Goal: Task Accomplishment & Management: Complete application form

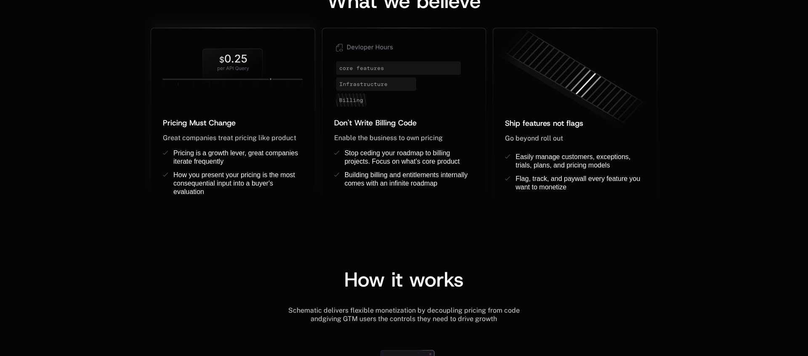
scroll to position [641, 0]
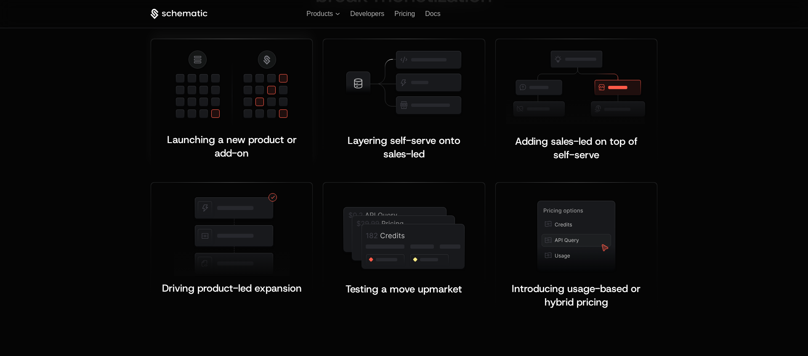
scroll to position [1633, 0]
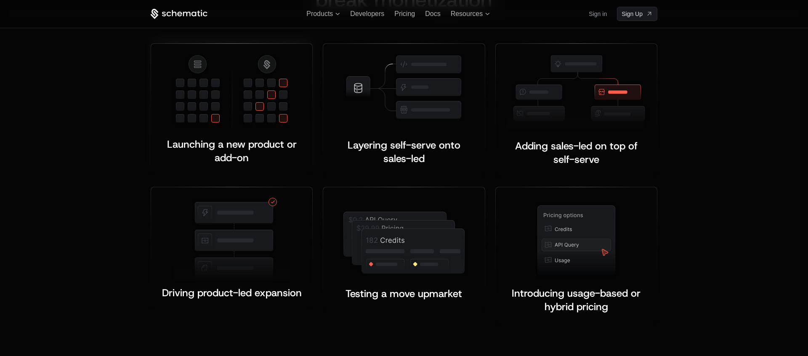
click at [249, 98] on img at bounding box center [232, 92] width 116 height 77
click at [247, 148] on span "Launching a new product or add-on" at bounding box center [233, 151] width 133 height 27
click at [396, 244] on img at bounding box center [403, 243] width 125 height 66
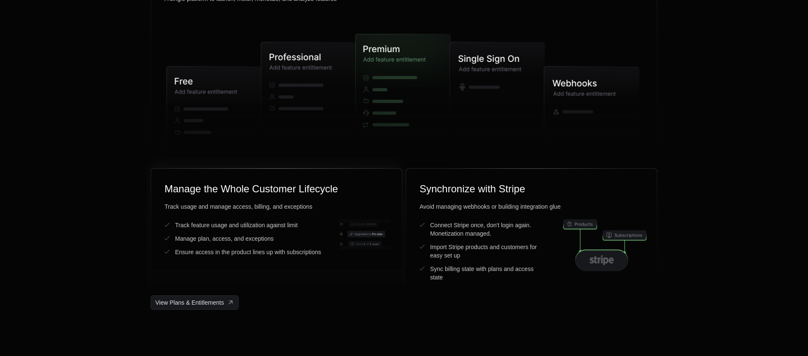
scroll to position [2170, 0]
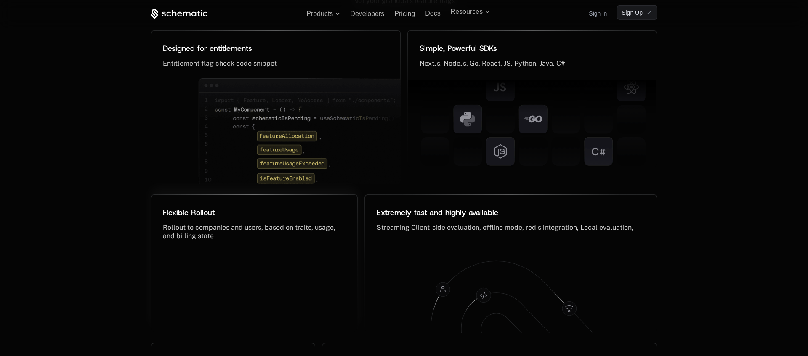
scroll to position [4023, 0]
drag, startPoint x: 205, startPoint y: 227, endPoint x: 209, endPoint y: 224, distance: 5.1
click at [205, 226] on span "Rollout to companies and users, based on traits, usage, and billing state" at bounding box center [250, 233] width 174 height 16
click at [289, 161] on img at bounding box center [301, 139] width 206 height 121
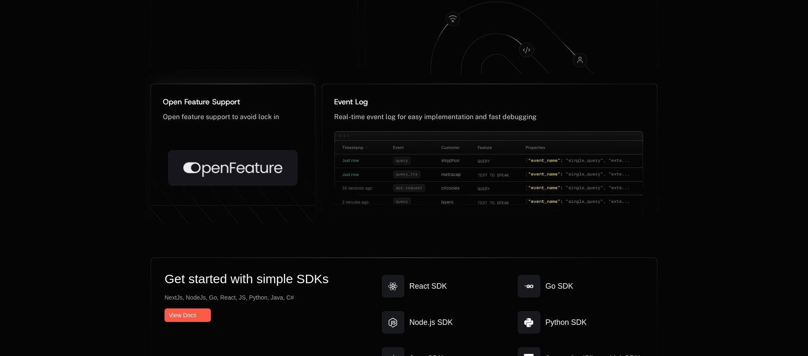
scroll to position [4263, 0]
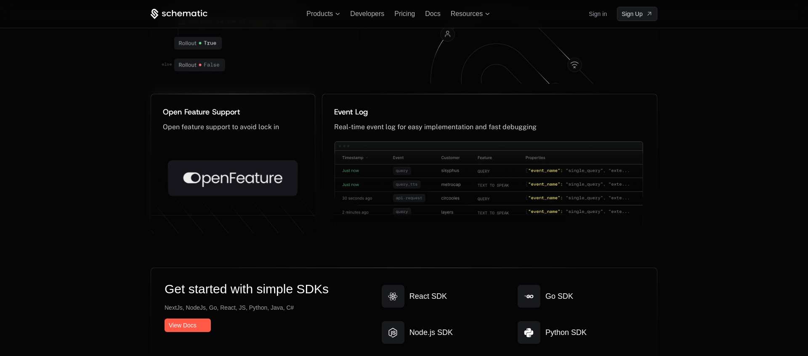
click at [236, 181] on icon at bounding box center [232, 177] width 129 height 35
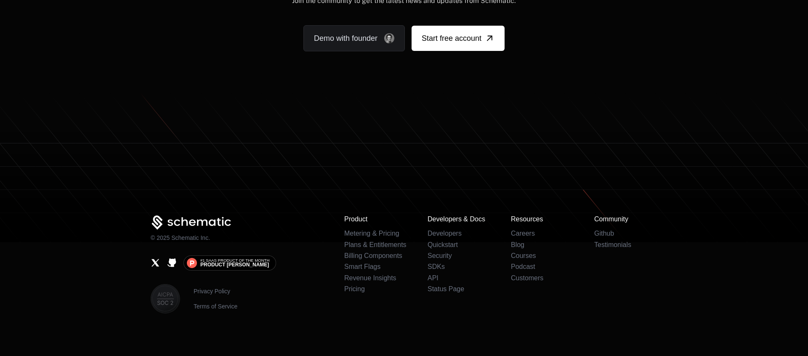
scroll to position [5162, 0]
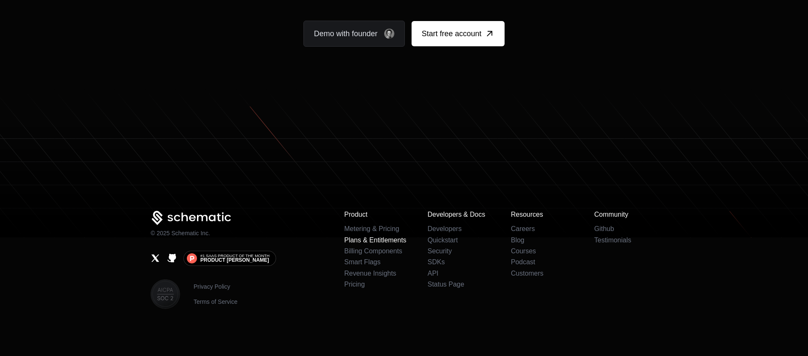
click at [366, 244] on link "Plans & Entitlements" at bounding box center [375, 239] width 62 height 7
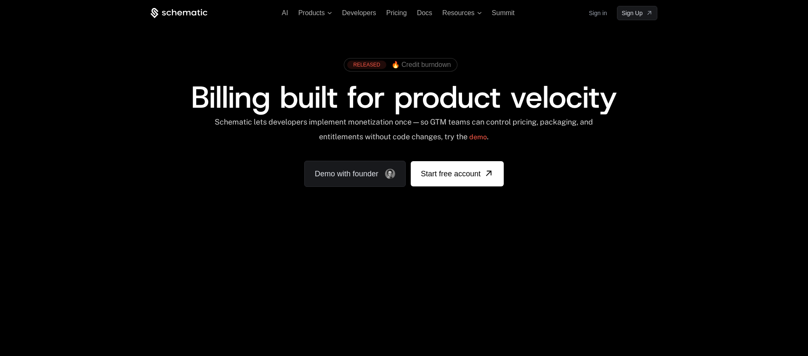
scroll to position [0, 0]
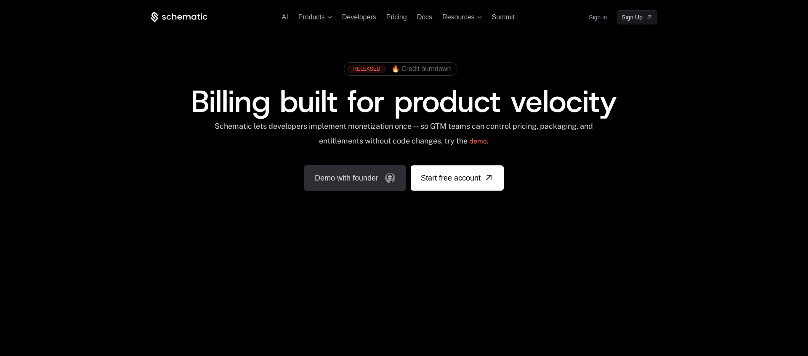
click at [355, 174] on link "Demo with founder" at bounding box center [354, 178] width 101 height 26
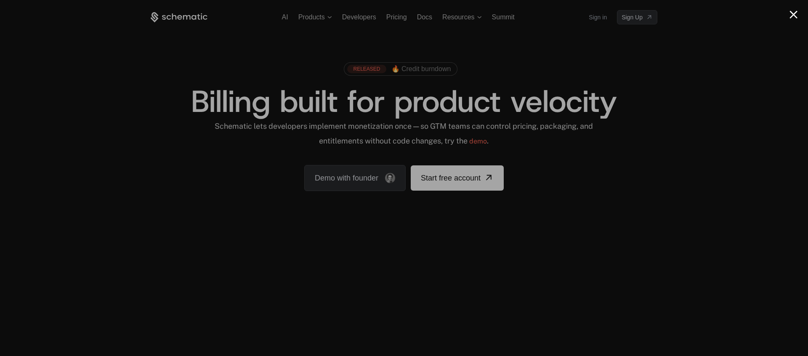
click at [193, 153] on div at bounding box center [404, 178] width 808 height 356
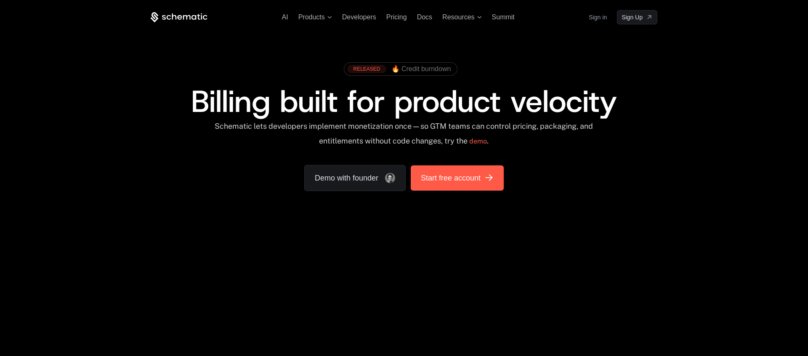
click at [454, 179] on span "Start free account" at bounding box center [451, 178] width 60 height 12
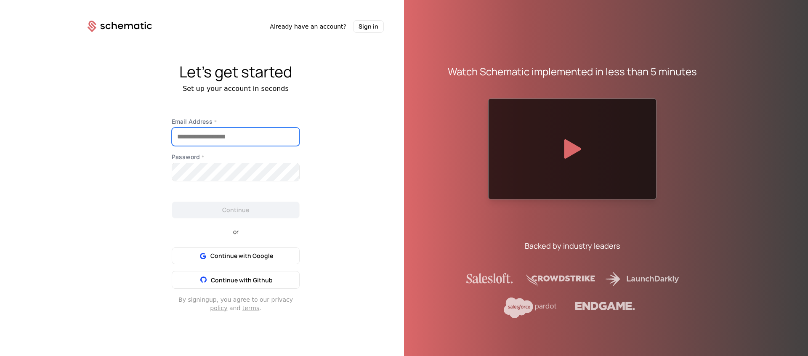
click at [264, 140] on input "Email Address *" at bounding box center [235, 137] width 127 height 18
type input "**********"
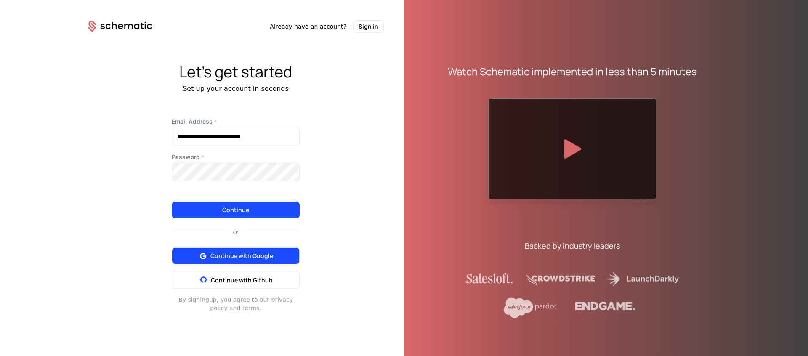
click at [265, 255] on span "Continue with Google" at bounding box center [241, 256] width 63 height 8
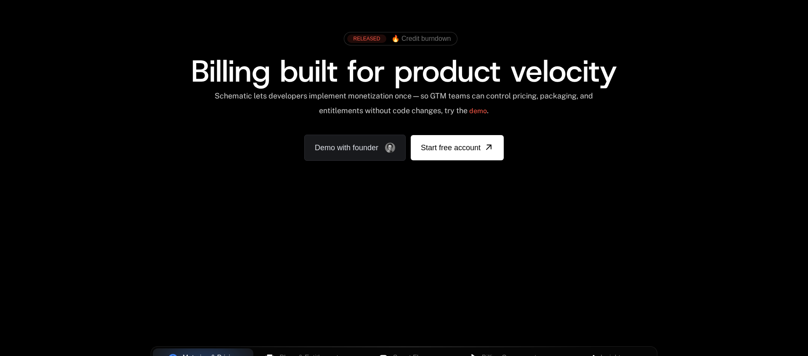
scroll to position [28, 0]
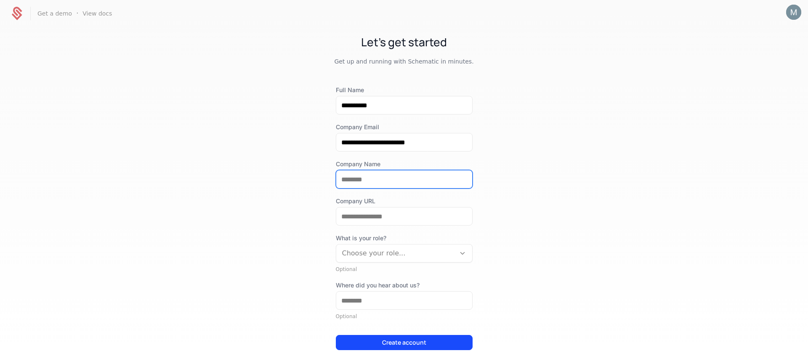
click at [372, 180] on input "Company Name" at bounding box center [404, 179] width 136 height 18
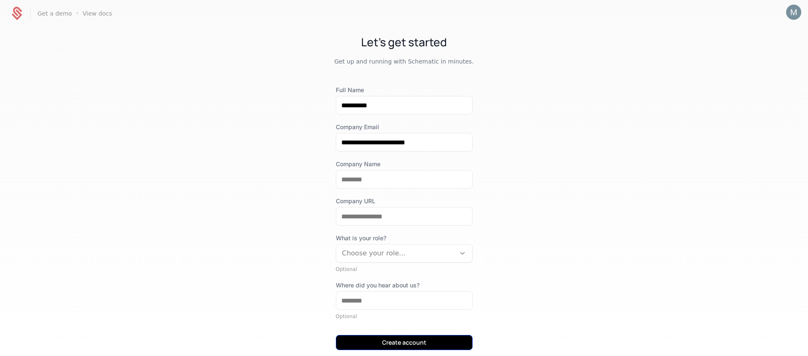
click at [405, 342] on div "**********" at bounding box center [404, 230] width 137 height 289
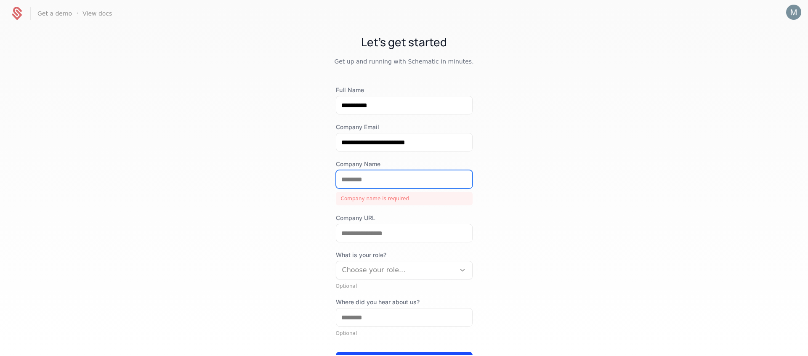
click at [384, 180] on input "Company Name" at bounding box center [404, 179] width 136 height 18
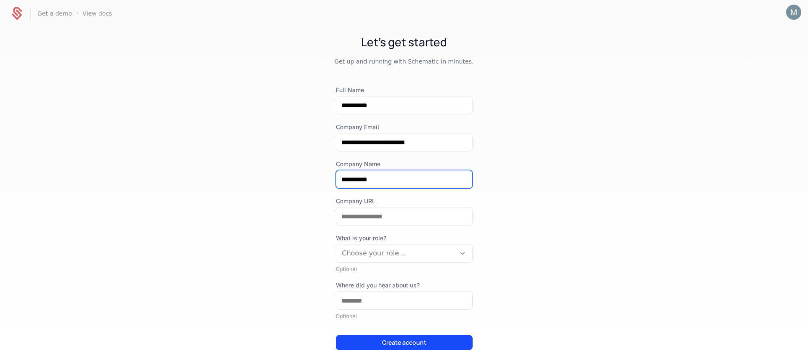
type input "**********"
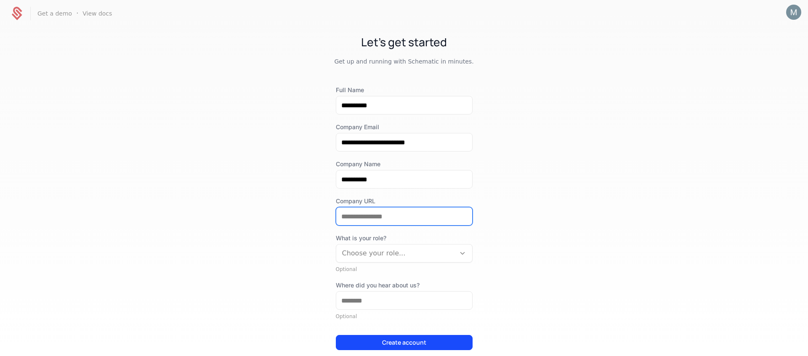
click at [382, 218] on input "Company URL" at bounding box center [404, 216] width 136 height 18
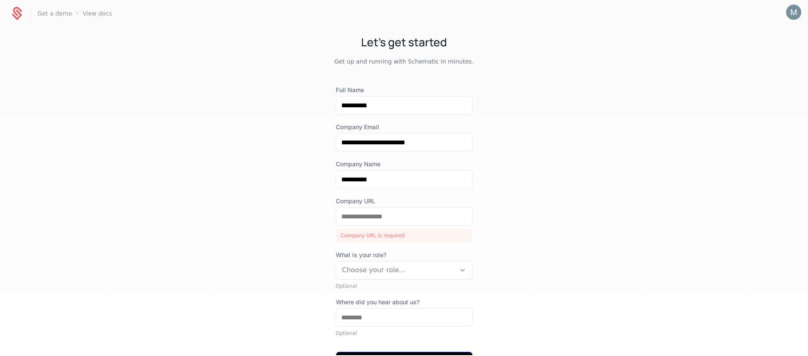
click at [410, 344] on div "**********" at bounding box center [404, 239] width 137 height 306
click at [399, 218] on input "Company URL" at bounding box center [404, 216] width 136 height 18
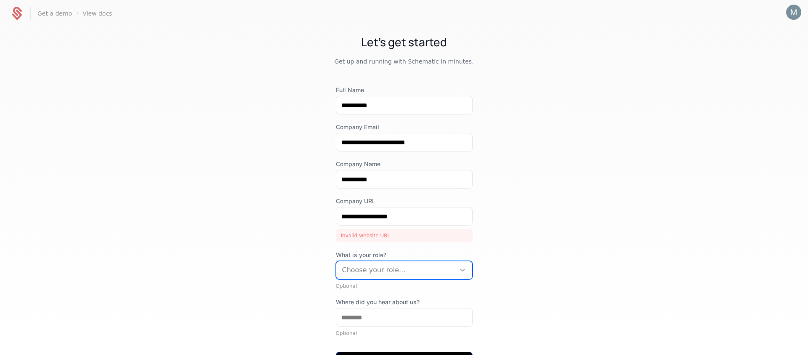
click at [387, 354] on button "Create account" at bounding box center [404, 359] width 137 height 15
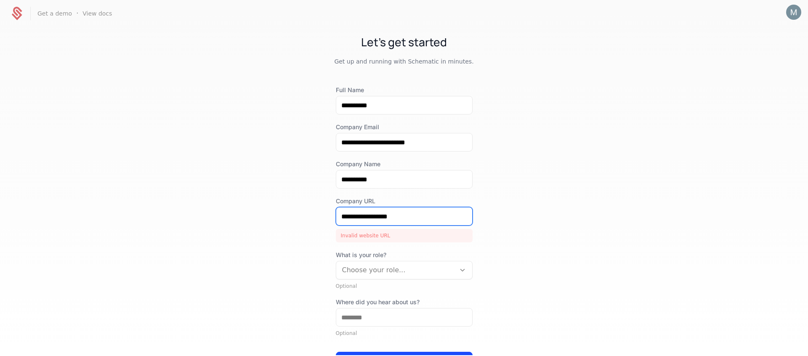
click at [342, 217] on input "**********" at bounding box center [404, 216] width 136 height 18
click at [414, 218] on input "**********" at bounding box center [404, 216] width 136 height 18
click at [336, 352] on button "Create account" at bounding box center [404, 359] width 137 height 15
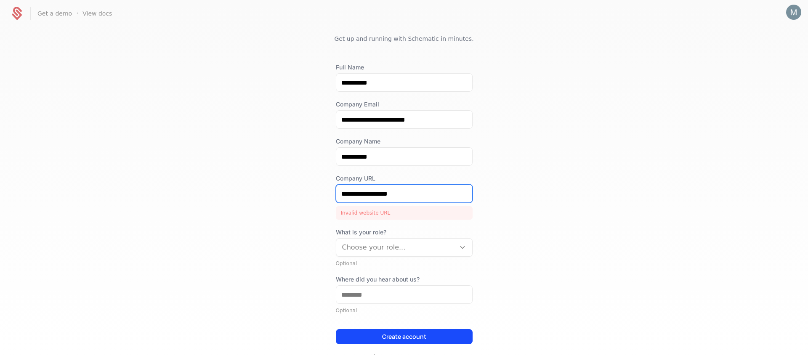
scroll to position [25, 0]
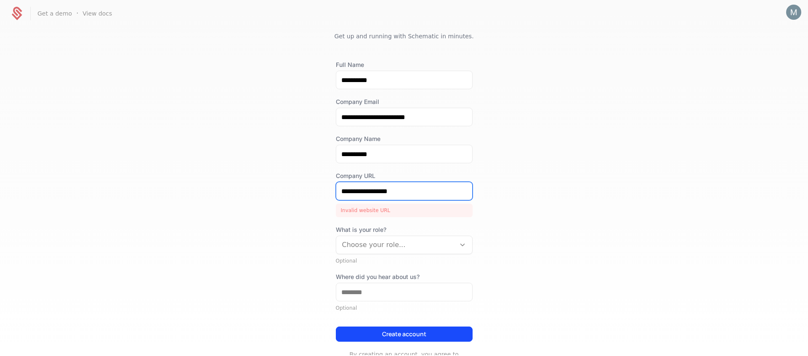
click at [353, 190] on input "**********" at bounding box center [404, 191] width 136 height 18
drag, startPoint x: 413, startPoint y: 191, endPoint x: 246, endPoint y: 177, distance: 167.2
click at [246, 177] on div "**********" at bounding box center [404, 191] width 808 height 328
paste input "*********"
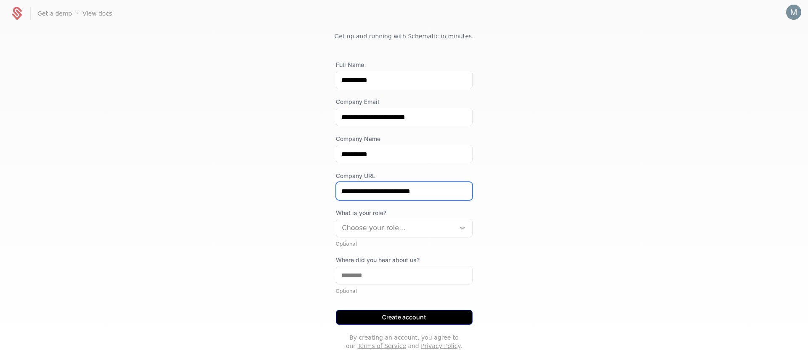
type input "**********"
drag, startPoint x: 379, startPoint y: 314, endPoint x: 385, endPoint y: 310, distance: 7.0
click at [379, 314] on button "Create account" at bounding box center [404, 317] width 137 height 15
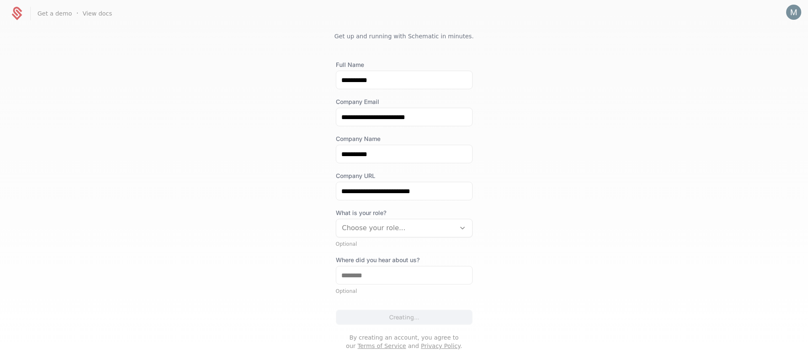
click at [411, 230] on div at bounding box center [395, 228] width 107 height 12
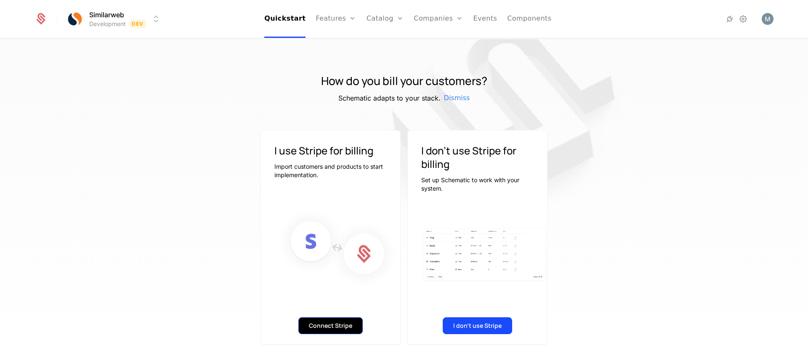
click at [334, 328] on button "Connect Stripe" at bounding box center [330, 325] width 64 height 17
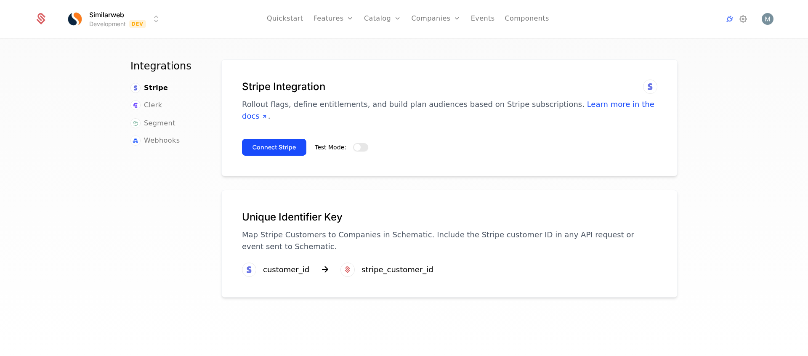
click at [355, 144] on span "button" at bounding box center [357, 147] width 7 height 7
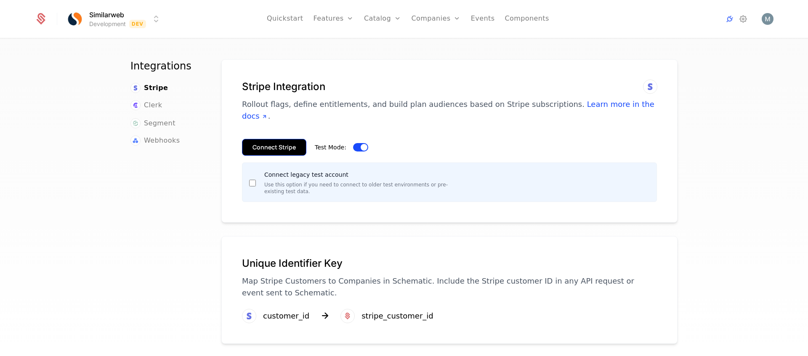
click at [284, 139] on button "Connect Stripe" at bounding box center [274, 147] width 64 height 17
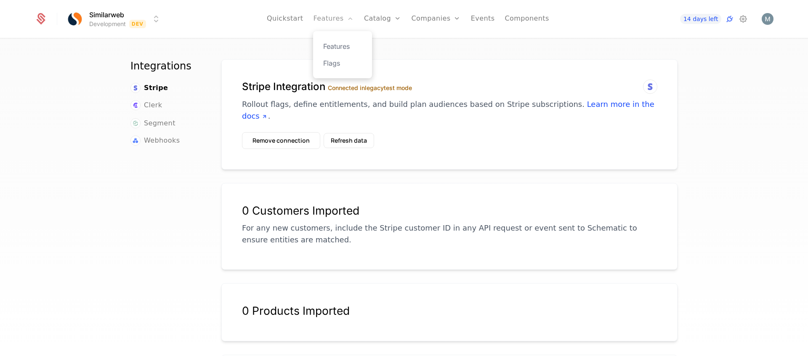
click at [325, 18] on link "Features" at bounding box center [333, 19] width 40 height 38
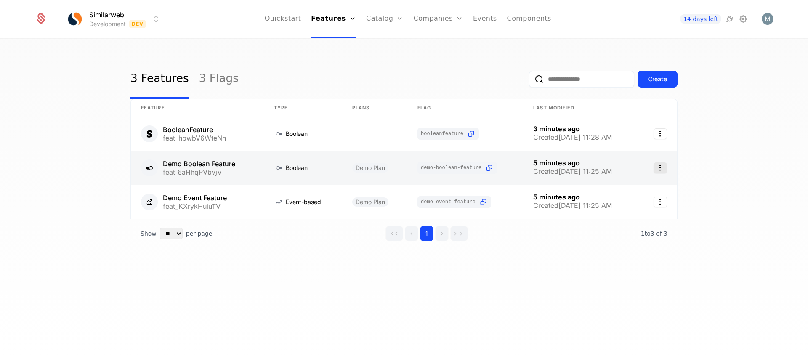
click at [657, 167] on icon "Select action" at bounding box center [659, 167] width 13 height 11
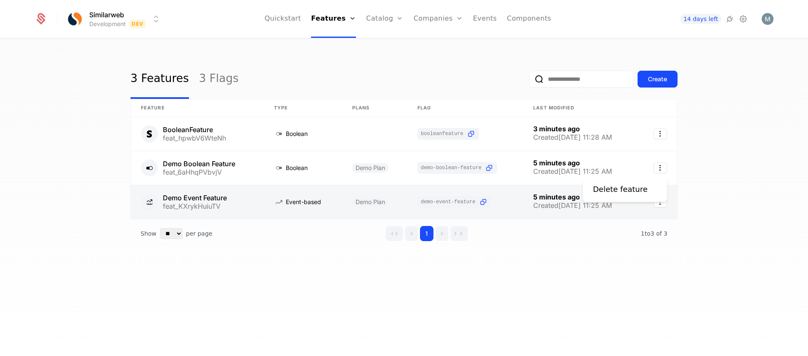
click at [260, 215] on html "Similarweb Development Dev Quickstart Features Features Flags Catalog Plans Add…" at bounding box center [404, 178] width 808 height 356
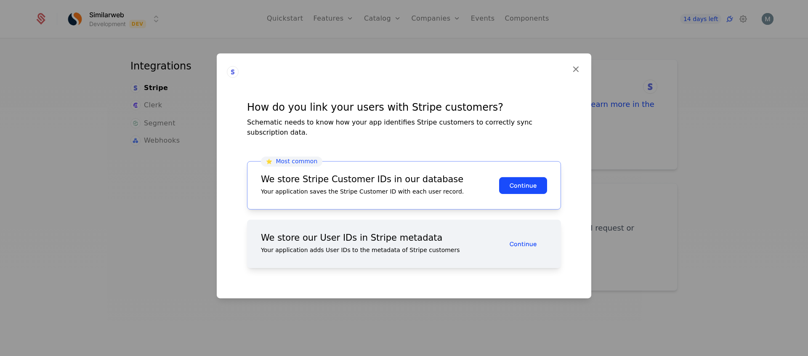
drag, startPoint x: 536, startPoint y: 178, endPoint x: 480, endPoint y: 164, distance: 57.5
click at [535, 178] on button "Continue" at bounding box center [523, 185] width 48 height 17
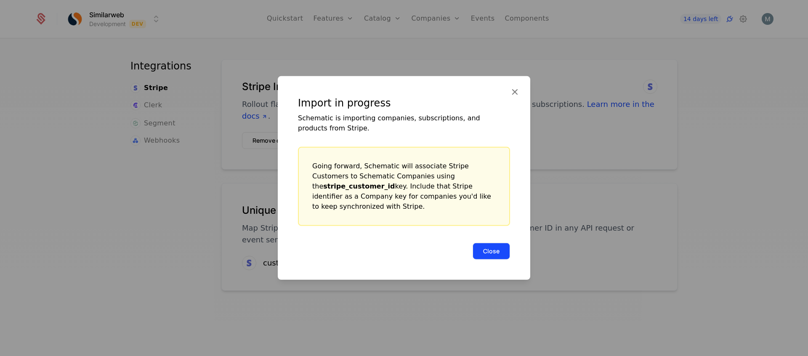
click at [486, 244] on button "Close" at bounding box center [490, 251] width 37 height 17
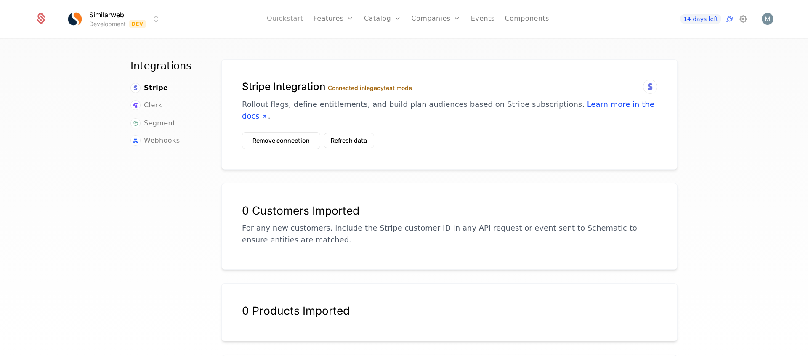
click at [294, 18] on link "Quickstart" at bounding box center [285, 19] width 37 height 38
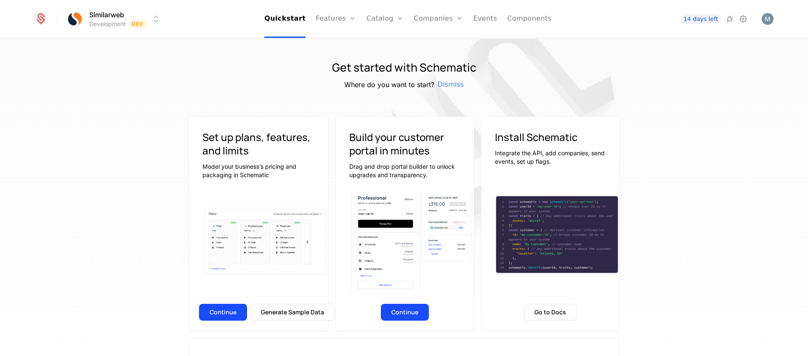
click at [264, 199] on div at bounding box center [258, 241] width 139 height 101
click at [236, 313] on button "Continue" at bounding box center [223, 312] width 48 height 17
click at [284, 314] on button "Generate Sample Data" at bounding box center [292, 312] width 84 height 17
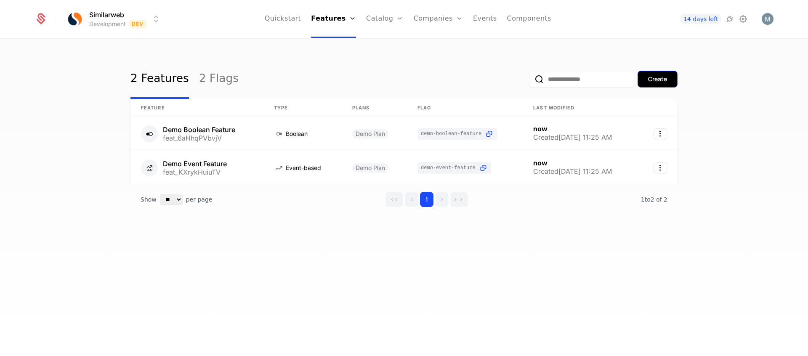
click at [649, 78] on div "Create" at bounding box center [657, 79] width 19 height 8
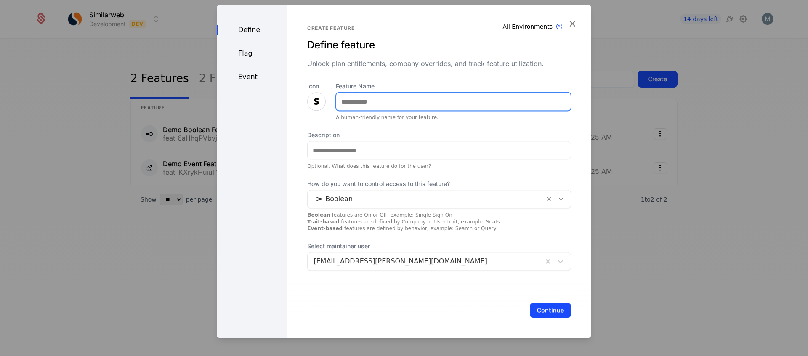
click at [353, 101] on input "Feature Name" at bounding box center [453, 102] width 234 height 18
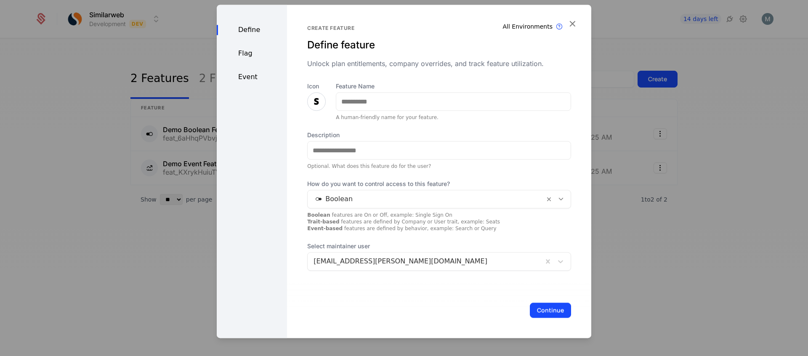
click at [334, 123] on div "Icon Feature Name A human-friendly name for your feature. Description Optional.…" at bounding box center [439, 176] width 264 height 188
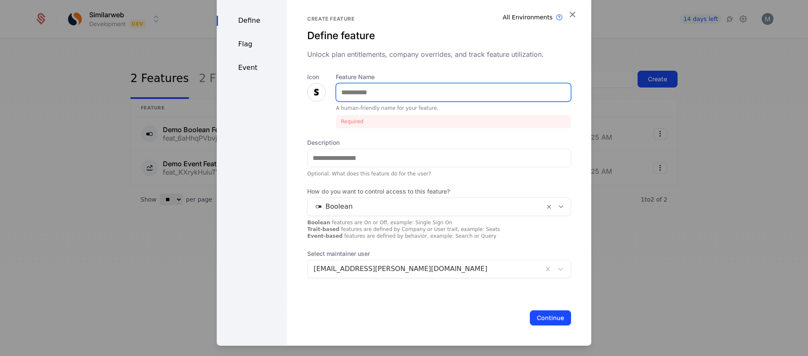
click at [355, 89] on input "Feature Name" at bounding box center [453, 92] width 234 height 18
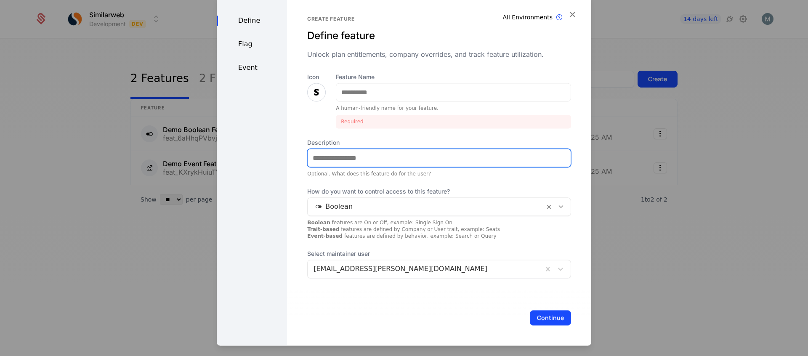
click at [326, 156] on input "Description" at bounding box center [439, 158] width 263 height 18
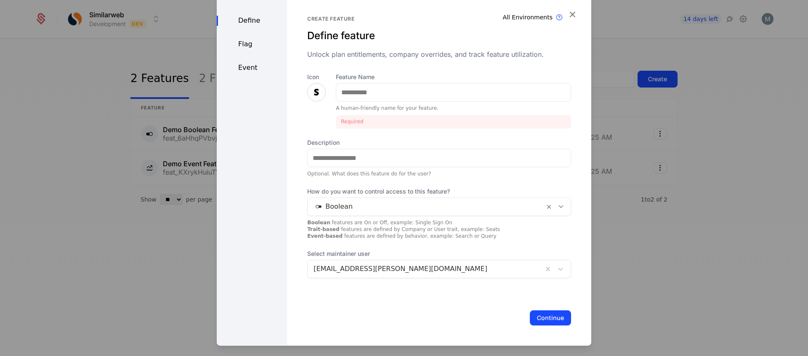
click at [279, 180] on div "Define Flag Event" at bounding box center [252, 170] width 70 height 350
click at [414, 217] on div "How do you want to control access to this feature? Boolean Boolean features are…" at bounding box center [439, 213] width 264 height 52
click at [416, 210] on div at bounding box center [425, 207] width 225 height 12
click at [244, 231] on div "Define Flag Event" at bounding box center [252, 170] width 70 height 350
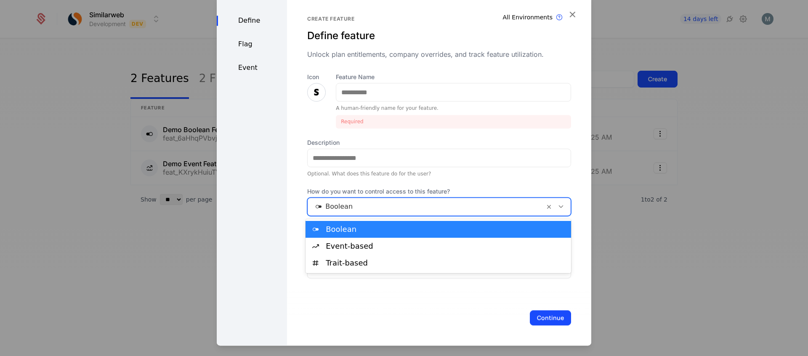
click at [381, 211] on div at bounding box center [425, 207] width 225 height 12
click at [334, 231] on div "Boolean" at bounding box center [446, 229] width 240 height 8
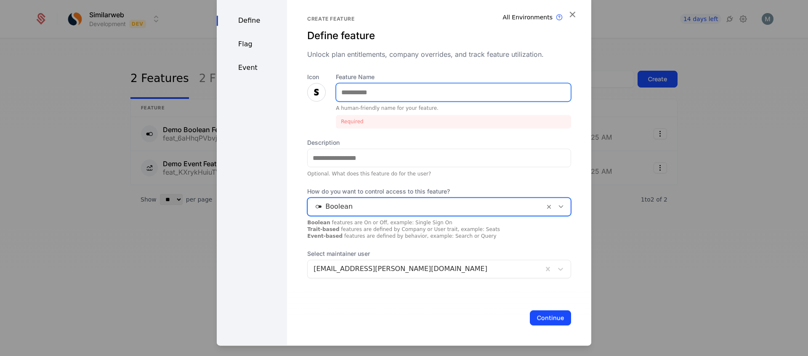
click at [363, 88] on input "Feature Name" at bounding box center [453, 92] width 234 height 18
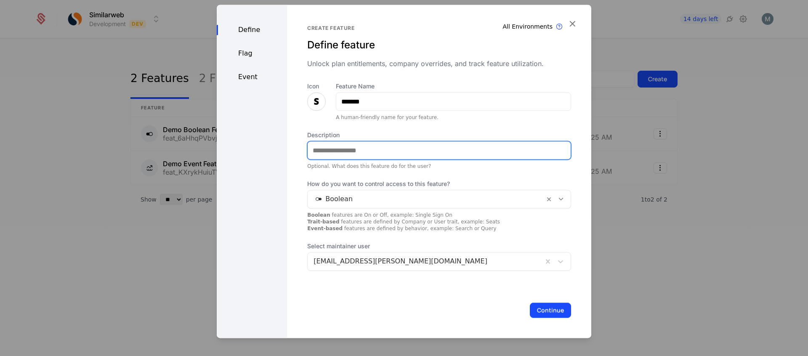
click at [394, 153] on input "Description" at bounding box center [439, 150] width 263 height 18
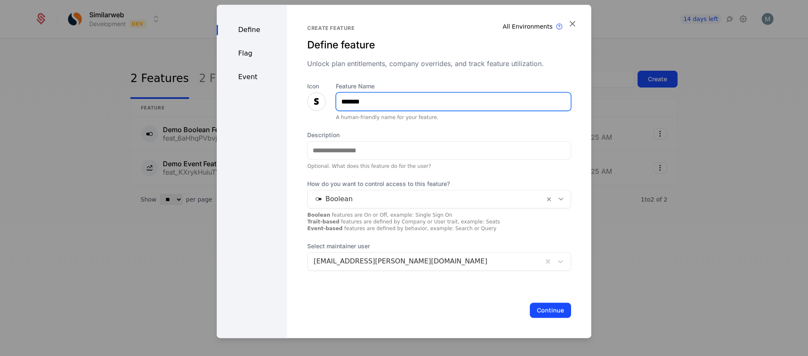
click at [370, 100] on input "*******" at bounding box center [453, 102] width 234 height 18
type input "**********"
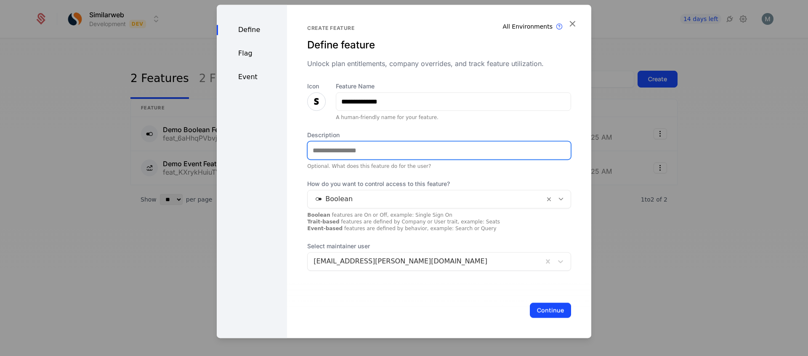
click at [340, 146] on input "Description" at bounding box center [439, 150] width 263 height 18
type input "**********"
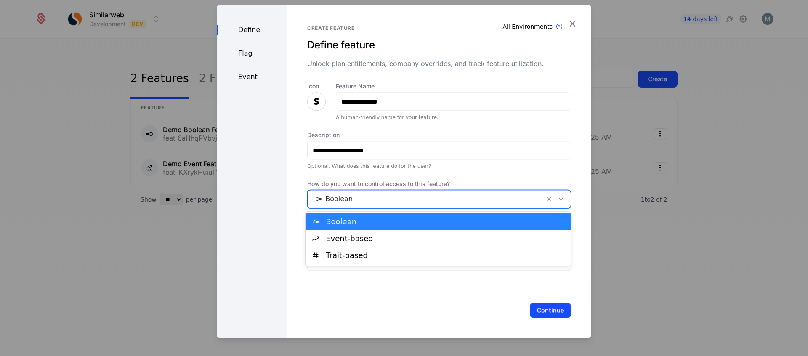
click at [315, 198] on div at bounding box center [425, 199] width 225 height 12
click at [317, 199] on div at bounding box center [425, 199] width 225 height 12
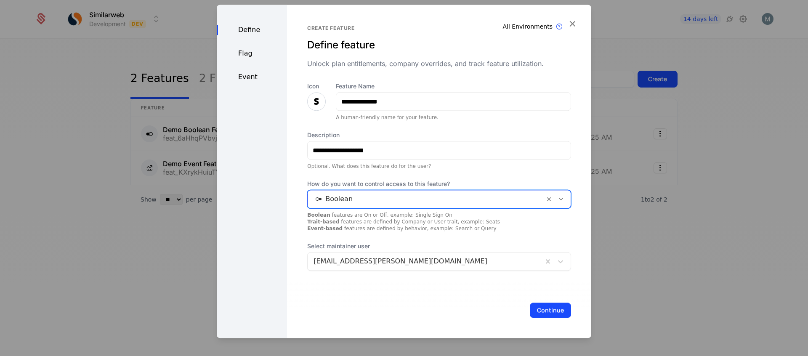
drag, startPoint x: 543, startPoint y: 307, endPoint x: 538, endPoint y: 306, distance: 4.8
click at [541, 306] on button "Continue" at bounding box center [550, 309] width 41 height 15
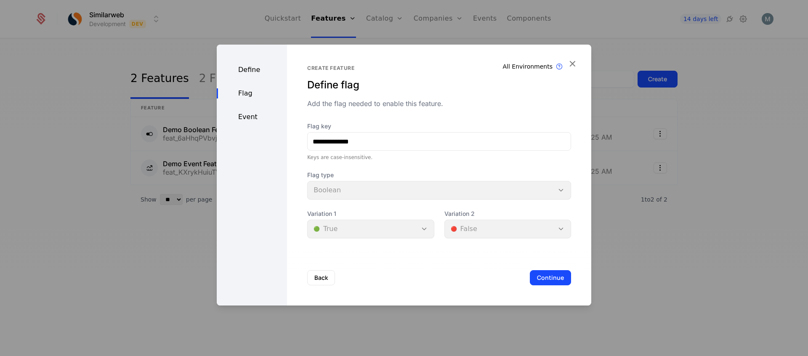
click at [491, 231] on div "Variation 2 🔴 False" at bounding box center [507, 224] width 127 height 29
click at [369, 233] on div "Variation 1 🟢 True" at bounding box center [370, 224] width 127 height 29
click at [316, 227] on div "Variation 1 🟢 True" at bounding box center [370, 224] width 127 height 29
click at [501, 224] on div "Variation 2 🔴 False" at bounding box center [507, 224] width 127 height 29
click at [560, 228] on div "Variation 2 🔴 False" at bounding box center [507, 224] width 127 height 29
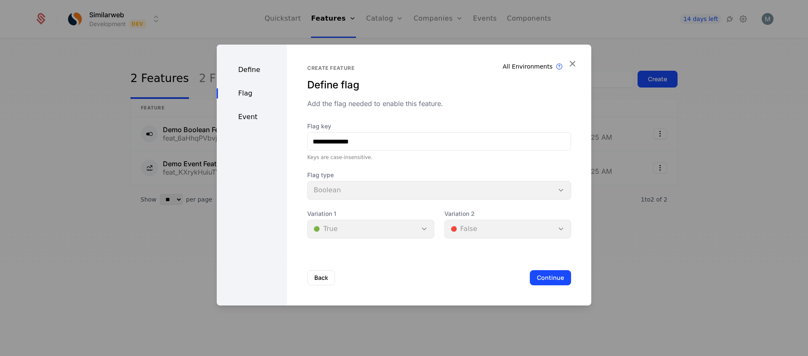
drag, startPoint x: 561, startPoint y: 228, endPoint x: 538, endPoint y: 228, distance: 23.2
click at [558, 228] on div "Variation 2 🔴 False" at bounding box center [507, 224] width 127 height 29
drag, startPoint x: 370, startPoint y: 233, endPoint x: 401, endPoint y: 201, distance: 44.7
click at [376, 229] on div "Variation 1 🟢 True" at bounding box center [370, 224] width 127 height 29
click at [401, 191] on div "Flag type Boolean" at bounding box center [439, 185] width 264 height 29
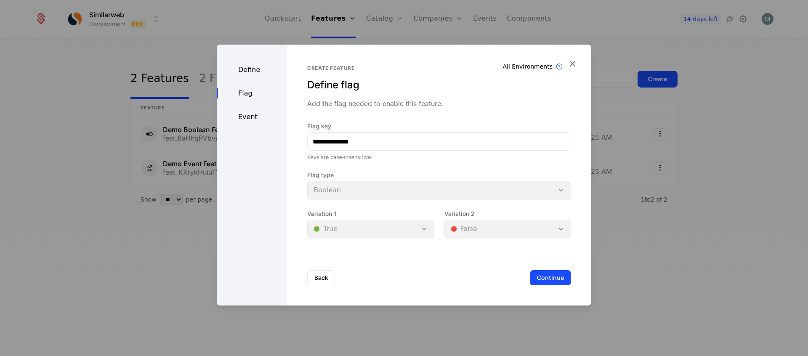
drag, startPoint x: 517, startPoint y: 196, endPoint x: 518, endPoint y: 224, distance: 27.8
click at [524, 202] on div "**********" at bounding box center [439, 180] width 264 height 116
click at [561, 188] on div "Flag type Boolean" at bounding box center [439, 185] width 264 height 29
drag, startPoint x: 561, startPoint y: 188, endPoint x: 560, endPoint y: 202, distance: 13.5
click at [561, 188] on div "Flag type Boolean" at bounding box center [439, 185] width 264 height 29
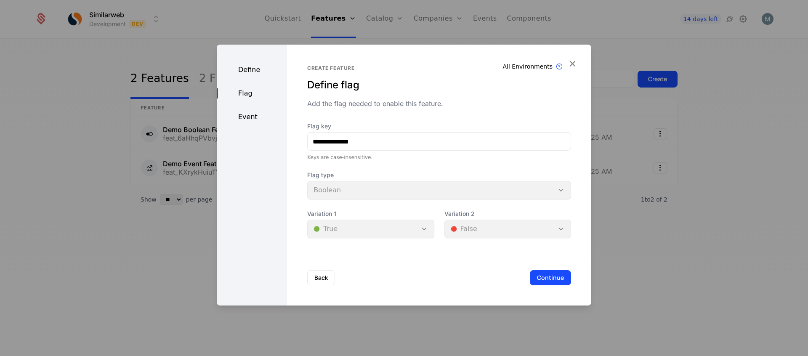
drag, startPoint x: 544, startPoint y: 279, endPoint x: 540, endPoint y: 279, distance: 4.2
click at [545, 278] on button "Continue" at bounding box center [550, 277] width 41 height 15
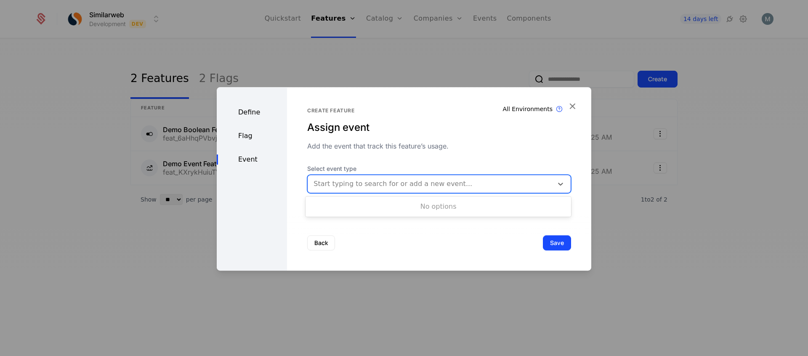
click at [340, 182] on div at bounding box center [429, 184] width 233 height 12
click at [554, 183] on div at bounding box center [560, 184] width 15 height 10
click at [557, 183] on icon at bounding box center [560, 184] width 8 height 8
click at [550, 182] on div "Start typing to search for or add a new event..." at bounding box center [430, 183] width 245 height 15
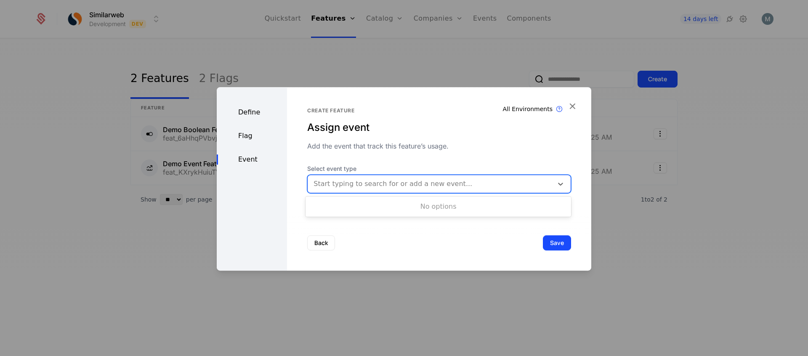
click at [375, 210] on div "No options" at bounding box center [437, 206] width 265 height 17
click at [373, 183] on div at bounding box center [429, 184] width 233 height 12
click at [322, 200] on div "Optional field" at bounding box center [439, 199] width 264 height 7
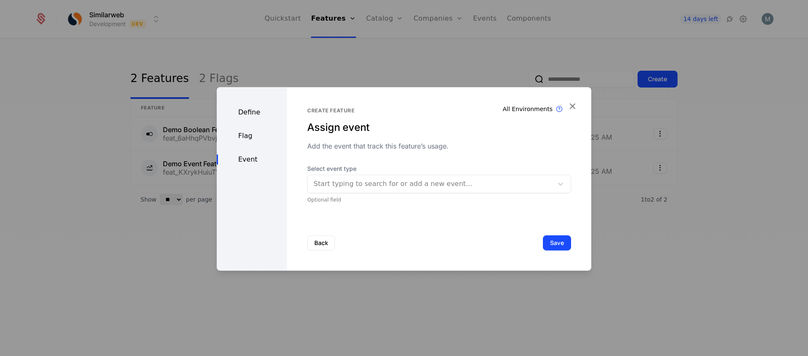
click at [347, 185] on div at bounding box center [429, 184] width 233 height 12
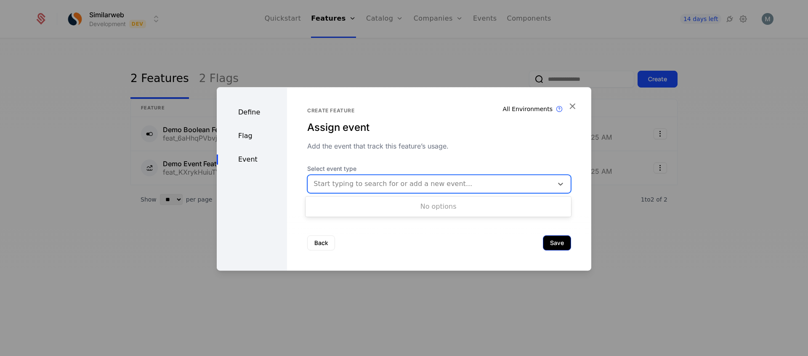
click at [562, 244] on button "Save" at bounding box center [557, 242] width 28 height 15
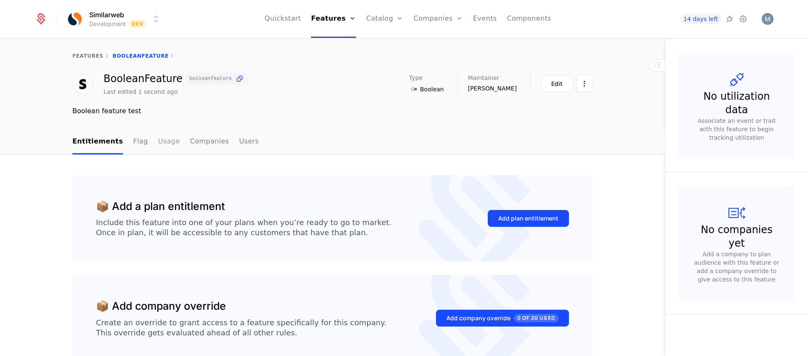
click at [163, 142] on link "Usage" at bounding box center [169, 142] width 22 height 25
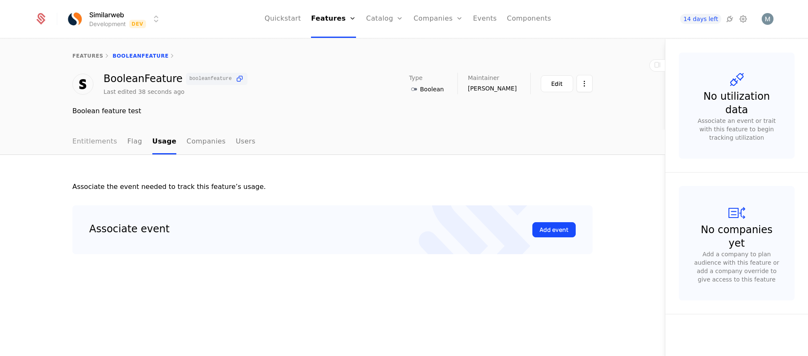
click at [104, 142] on link "Entitlements" at bounding box center [94, 142] width 45 height 25
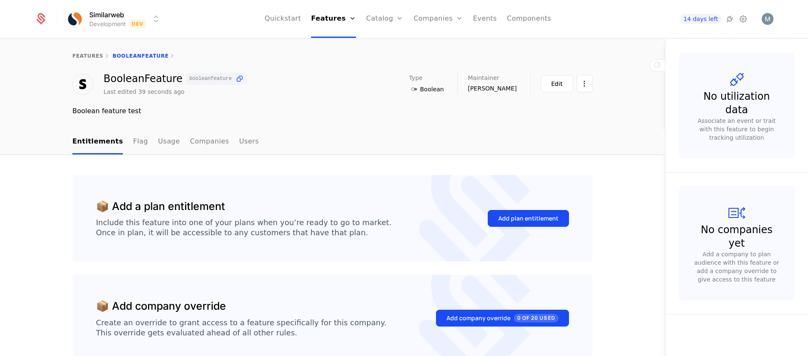
click at [444, 93] on span "Boolean" at bounding box center [432, 89] width 24 height 8
click at [337, 19] on link "Features" at bounding box center [333, 19] width 45 height 38
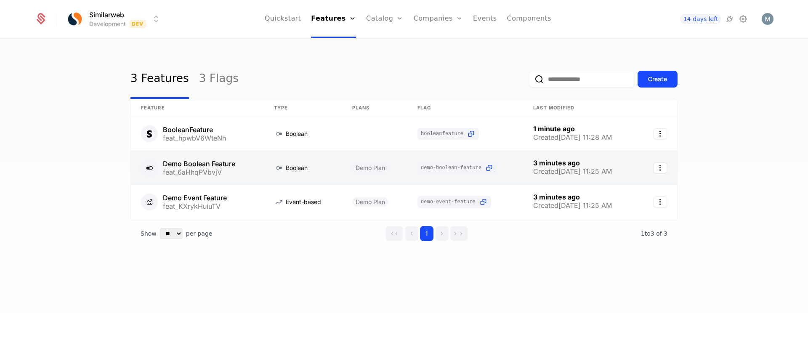
click at [243, 171] on link at bounding box center [197, 168] width 133 height 34
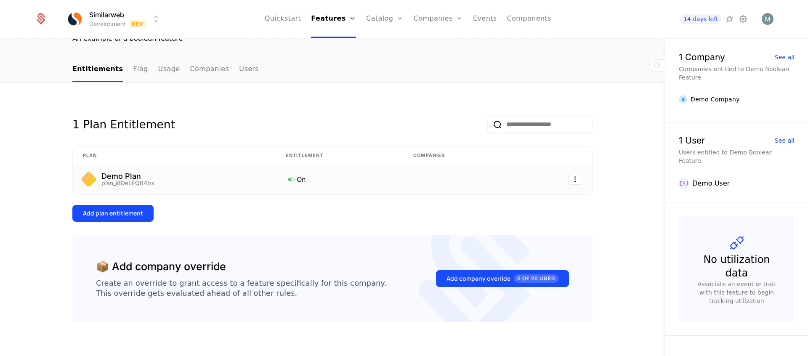
scroll to position [85, 0]
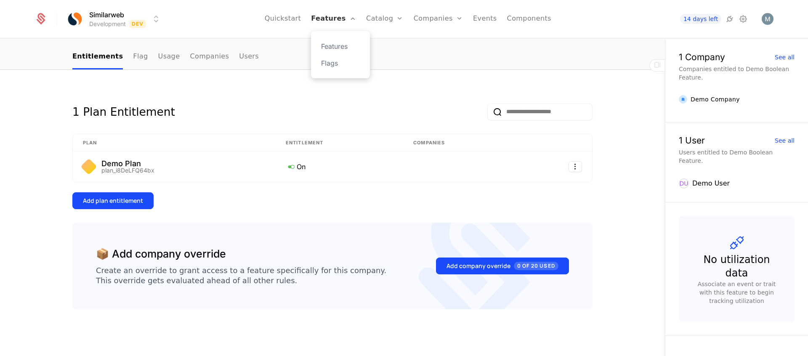
click at [330, 21] on link "Features" at bounding box center [333, 19] width 45 height 38
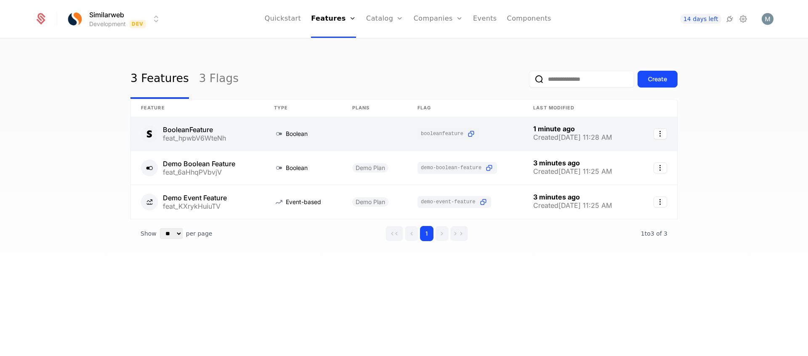
click at [315, 138] on link at bounding box center [303, 134] width 78 height 34
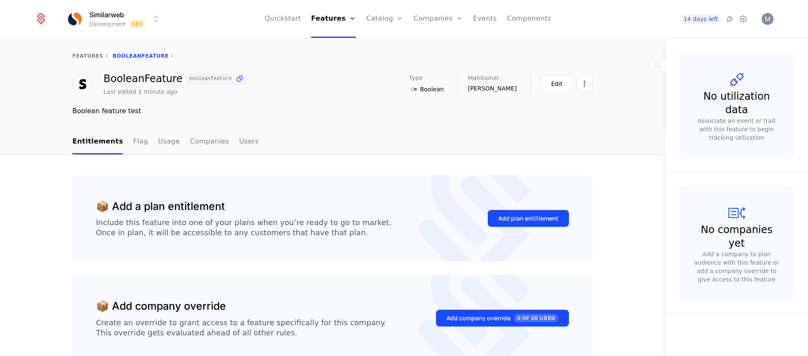
click at [442, 90] on span "Boolean" at bounding box center [432, 89] width 24 height 8
click at [419, 91] on icon at bounding box center [414, 89] width 10 height 10
click at [419, 90] on icon at bounding box center [414, 89] width 10 height 10
click at [561, 86] on div "Edit" at bounding box center [556, 84] width 11 height 8
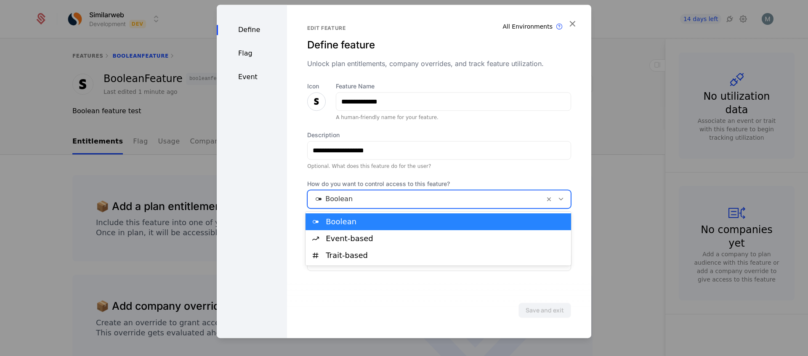
click at [501, 202] on div at bounding box center [425, 199] width 225 height 12
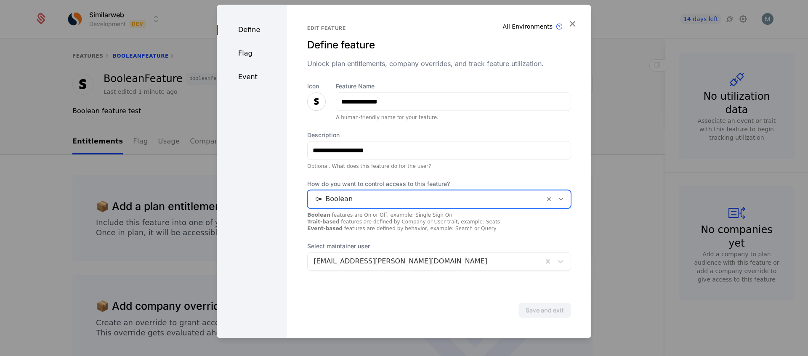
click at [501, 202] on div at bounding box center [425, 199] width 225 height 12
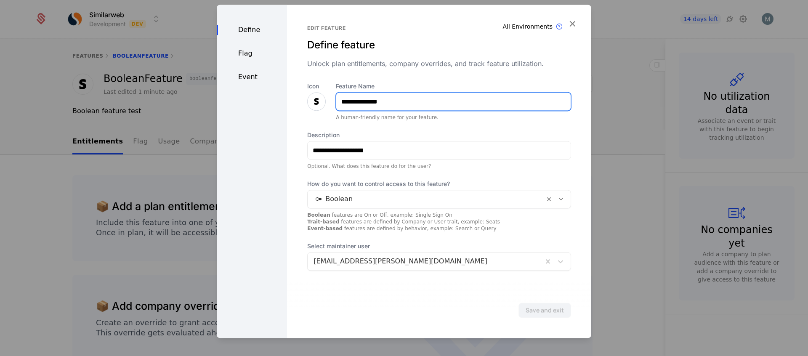
click at [382, 102] on input "**********" at bounding box center [453, 102] width 234 height 18
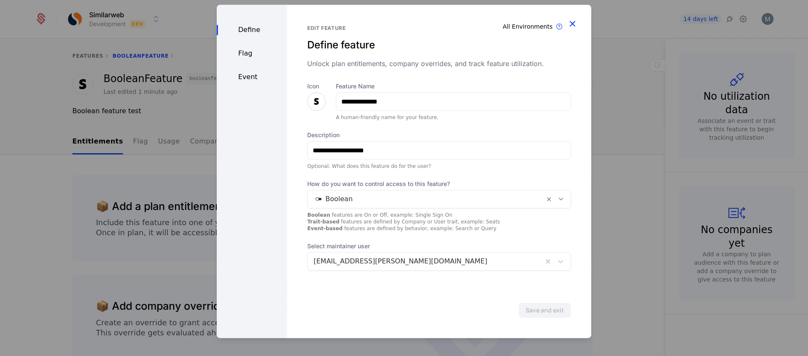
click at [573, 22] on icon "button" at bounding box center [572, 23] width 11 height 11
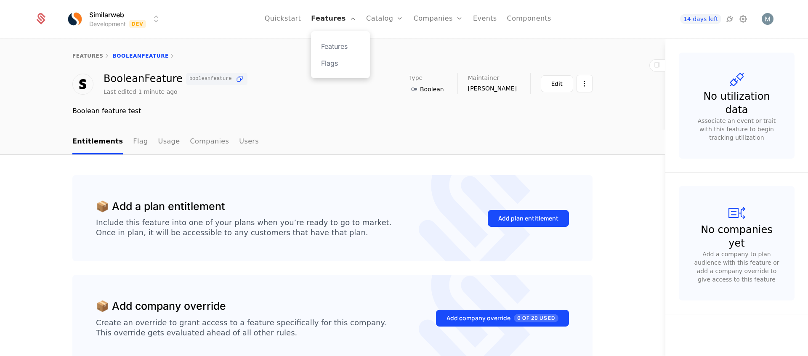
click at [329, 19] on link "Features" at bounding box center [333, 19] width 45 height 38
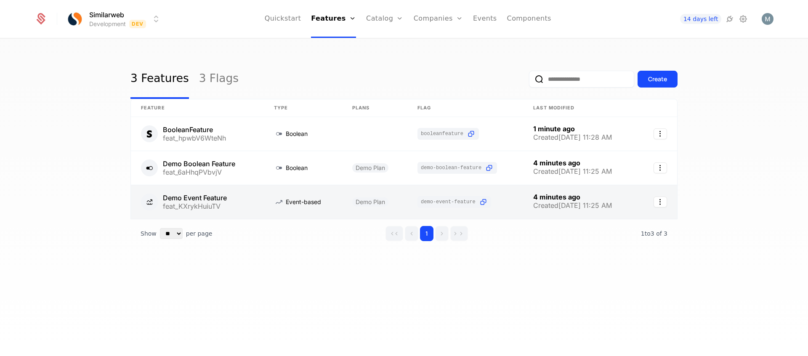
click at [205, 202] on link at bounding box center [197, 202] width 133 height 34
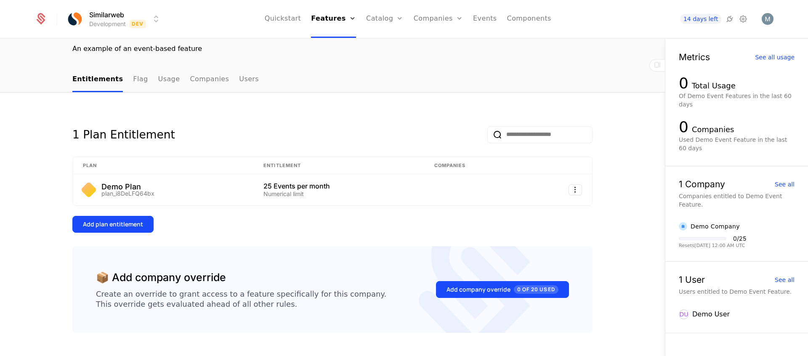
scroll to position [86, 0]
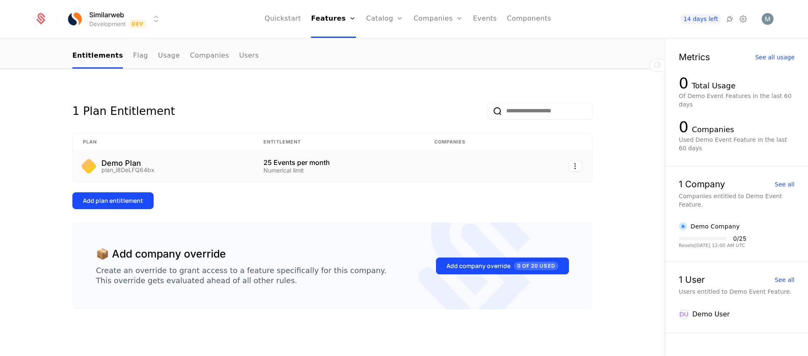
click at [207, 169] on div "Demo Plan plan_i8DeLFQ64bx" at bounding box center [163, 165] width 160 height 13
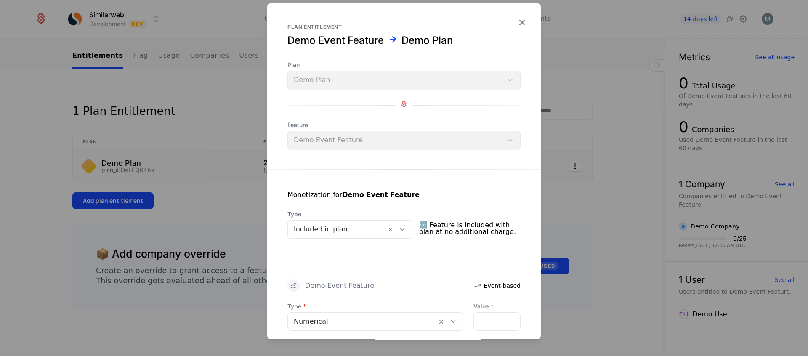
drag, startPoint x: 522, startPoint y: 18, endPoint x: 537, endPoint y: 14, distance: 15.1
click at [523, 18] on icon "button" at bounding box center [521, 22] width 11 height 11
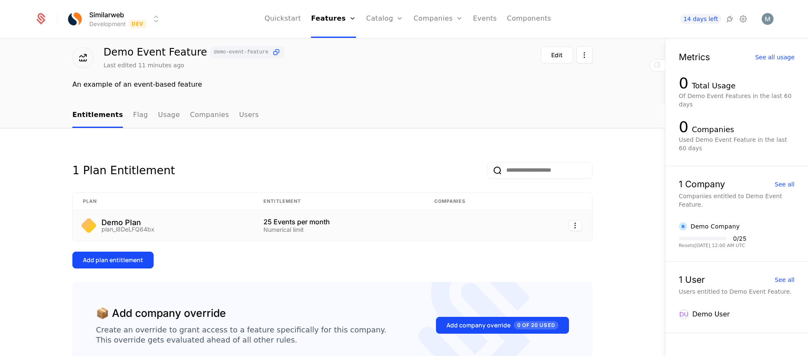
scroll to position [37, 0]
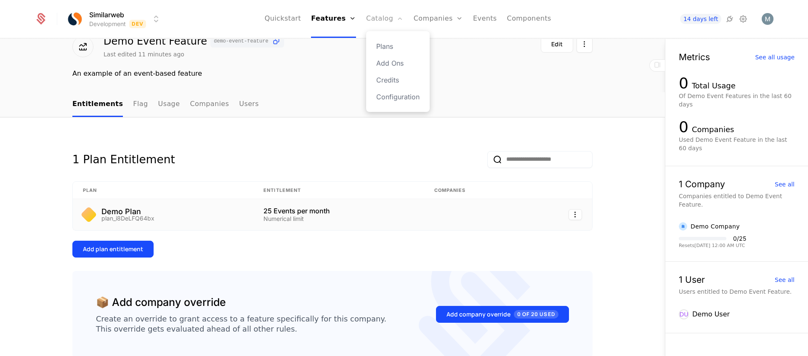
click at [379, 23] on link "Catalog" at bounding box center [384, 19] width 37 height 38
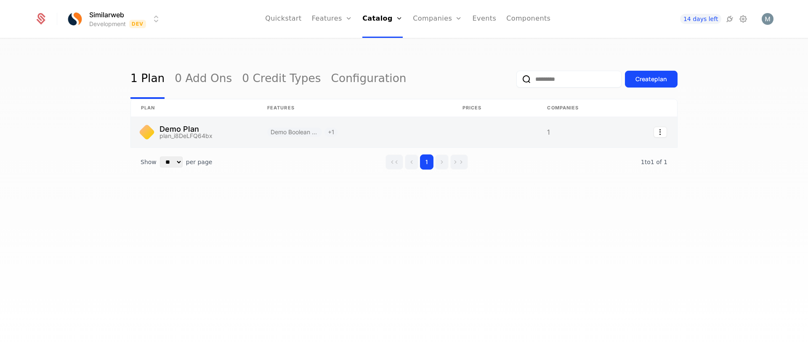
click at [191, 131] on link at bounding box center [194, 132] width 126 height 30
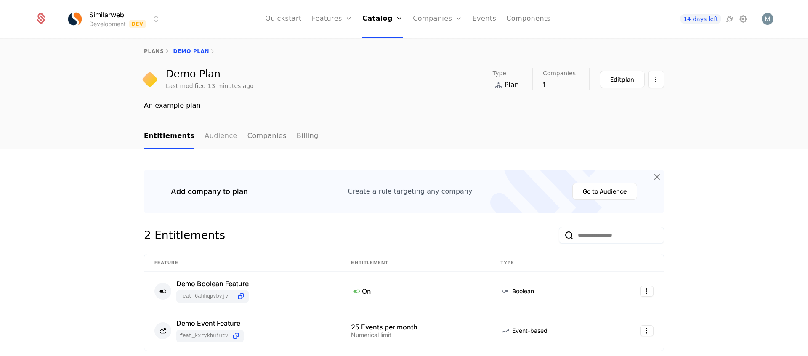
scroll to position [4, 0]
click at [620, 83] on div "Edit plan" at bounding box center [622, 80] width 24 height 8
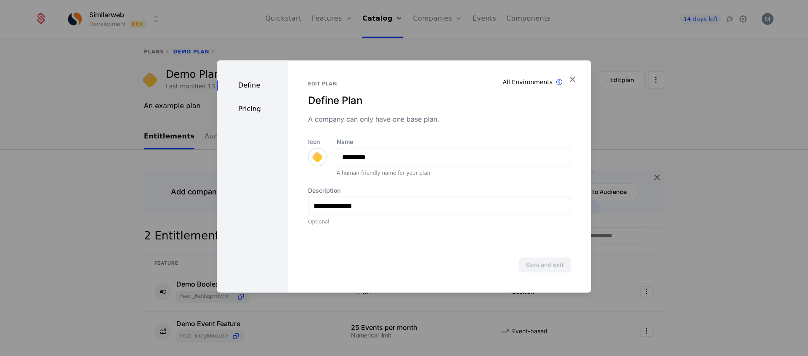
click at [249, 108] on div "Pricing" at bounding box center [252, 109] width 71 height 10
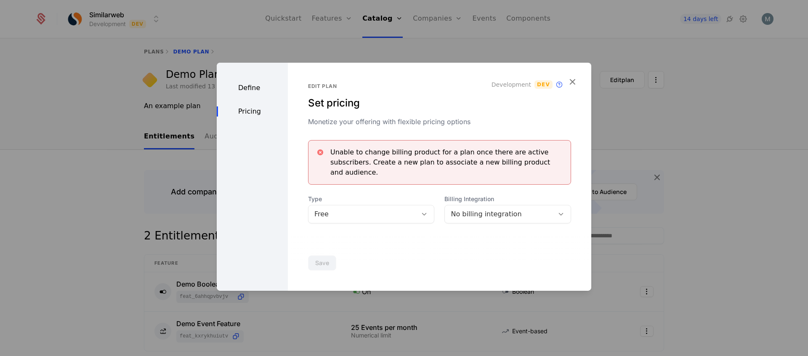
click at [422, 210] on icon at bounding box center [424, 214] width 8 height 8
click at [573, 85] on icon "button" at bounding box center [572, 81] width 11 height 11
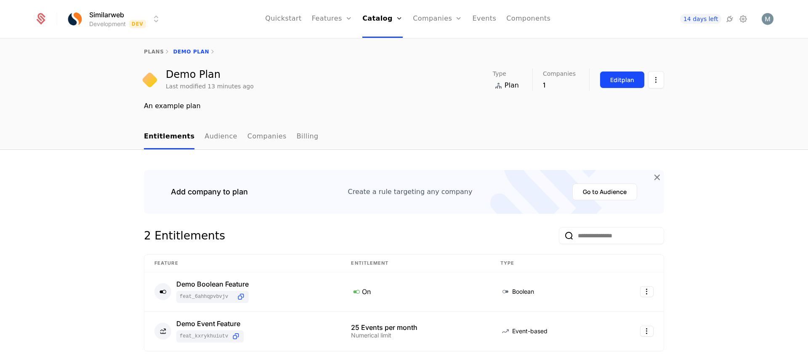
click at [621, 82] on div "Edit plan" at bounding box center [622, 80] width 24 height 8
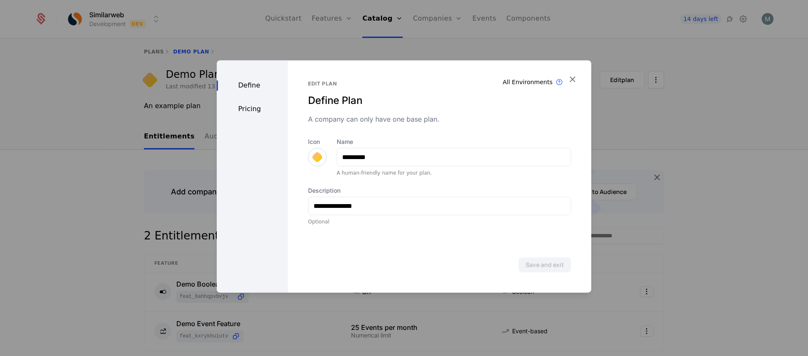
click at [247, 87] on div "Define" at bounding box center [252, 85] width 71 height 10
click at [252, 109] on div "Pricing" at bounding box center [252, 109] width 71 height 10
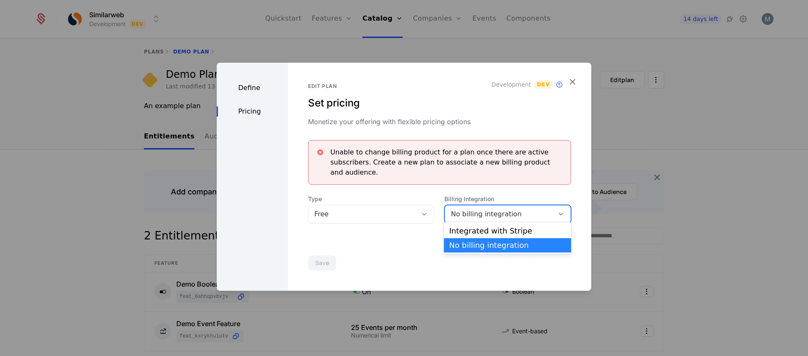
click at [461, 209] on div "No billing integration" at bounding box center [499, 214] width 97 height 10
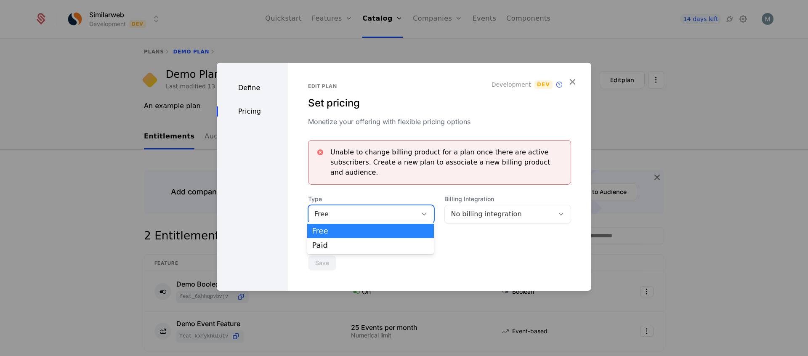
click at [405, 210] on div "Free" at bounding box center [362, 214] width 97 height 10
drag, startPoint x: 406, startPoint y: 213, endPoint x: 400, endPoint y: 225, distance: 13.2
click at [400, 225] on div "Edit plan Set pricing Monetize your offering with flexible pricing options Deve…" at bounding box center [439, 177] width 303 height 228
click at [394, 214] on div "Free" at bounding box center [362, 214] width 97 height 10
click at [393, 251] on div "Paid" at bounding box center [370, 245] width 127 height 14
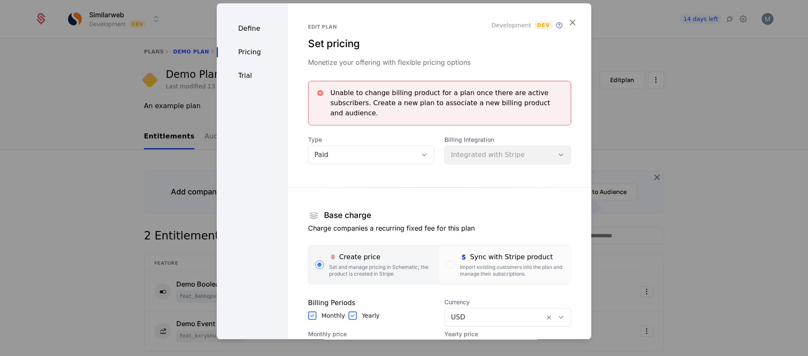
click at [471, 147] on div "Billing Integration Integrated with Stripe" at bounding box center [507, 149] width 127 height 29
click at [471, 148] on div "Billing Integration Integrated with Stripe" at bounding box center [507, 149] width 127 height 29
click at [479, 146] on div "Billing Integration Integrated with Stripe" at bounding box center [507, 149] width 127 height 29
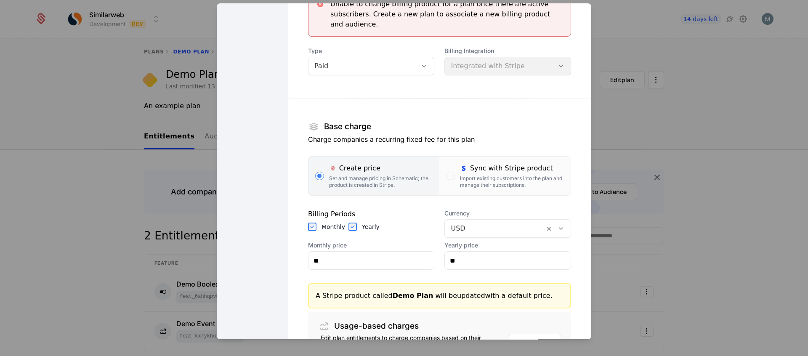
scroll to position [92, 0]
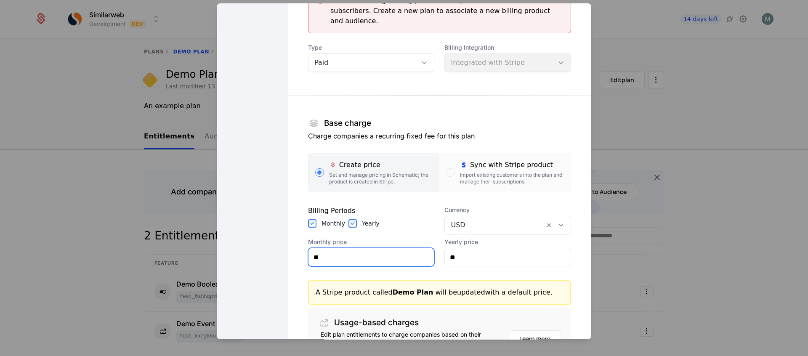
click at [350, 248] on input "**" at bounding box center [371, 257] width 126 height 18
click at [467, 222] on div "USD" at bounding box center [495, 225] width 100 height 15
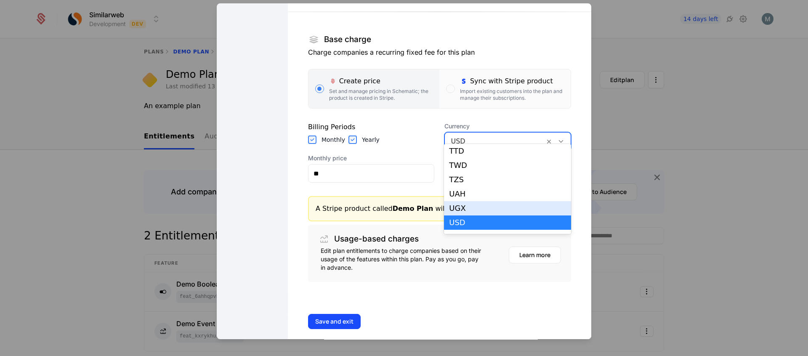
scroll to position [1716, 0]
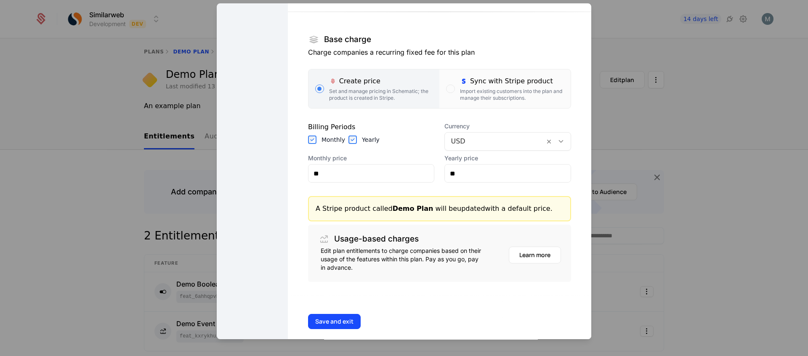
click at [413, 135] on div "Monthly Yearly" at bounding box center [371, 139] width 127 height 8
click at [364, 164] on input "**" at bounding box center [371, 173] width 126 height 18
type input "****"
click at [481, 164] on input "***" at bounding box center [508, 173] width 126 height 18
type input "**"
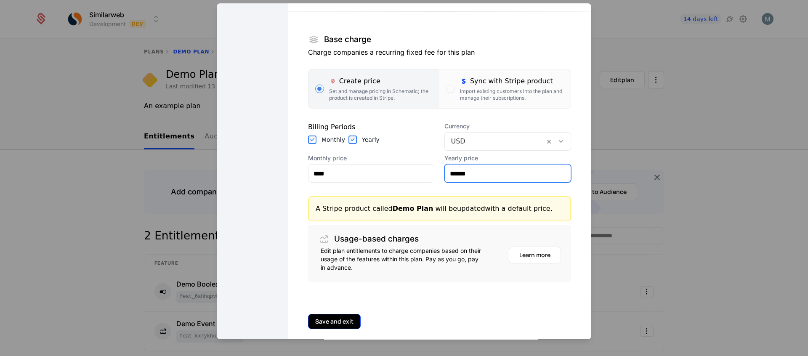
type input "******"
click at [343, 315] on button "Save and exit" at bounding box center [334, 321] width 53 height 15
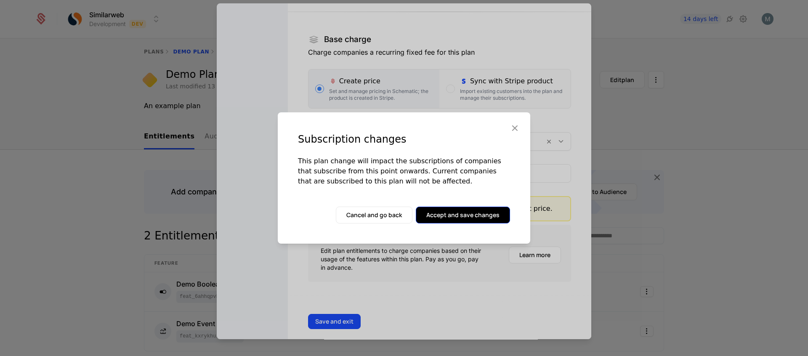
click at [442, 216] on button "Accept and save changes" at bounding box center [463, 215] width 94 height 17
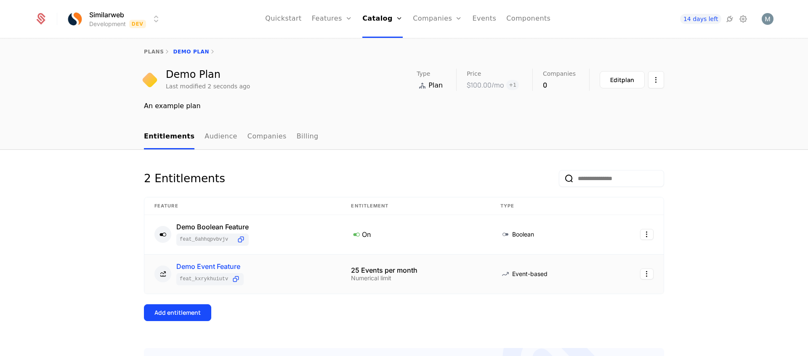
scroll to position [0, 0]
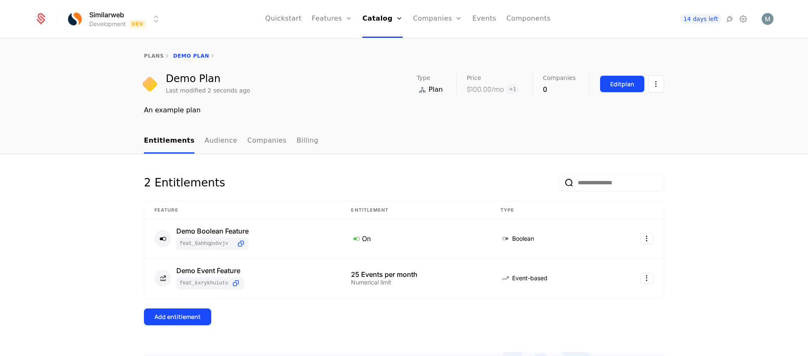
click at [622, 85] on div "Edit plan" at bounding box center [622, 84] width 24 height 8
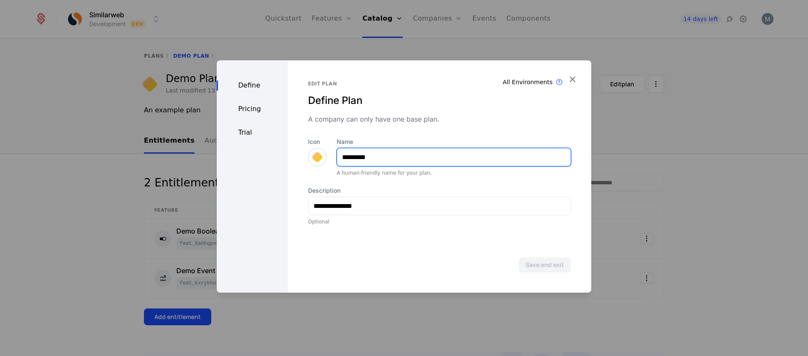
click at [399, 159] on input "*********" at bounding box center [453, 157] width 233 height 18
click at [379, 125] on div "**********" at bounding box center [439, 152] width 263 height 145
click at [252, 111] on div "Pricing" at bounding box center [252, 109] width 71 height 10
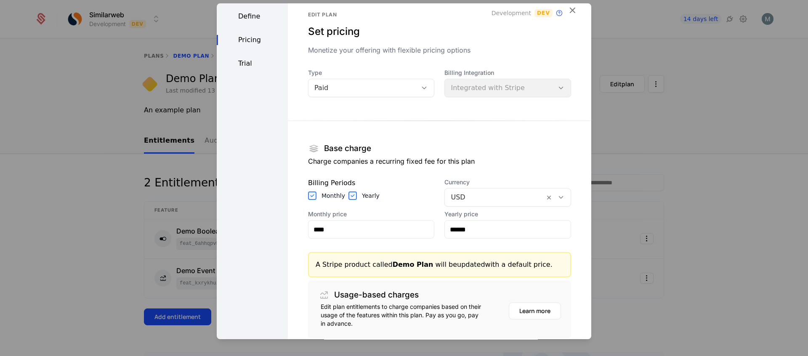
scroll to position [78, 0]
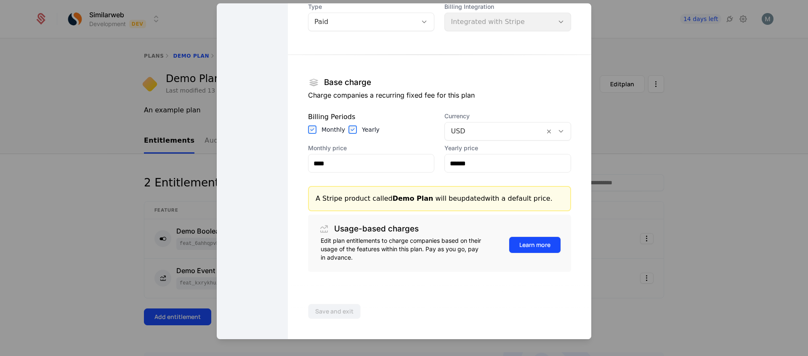
click at [527, 247] on button "Learn more" at bounding box center [535, 244] width 52 height 17
drag, startPoint x: 61, startPoint y: 72, endPoint x: 91, endPoint y: 72, distance: 30.3
click at [61, 71] on div at bounding box center [404, 178] width 808 height 356
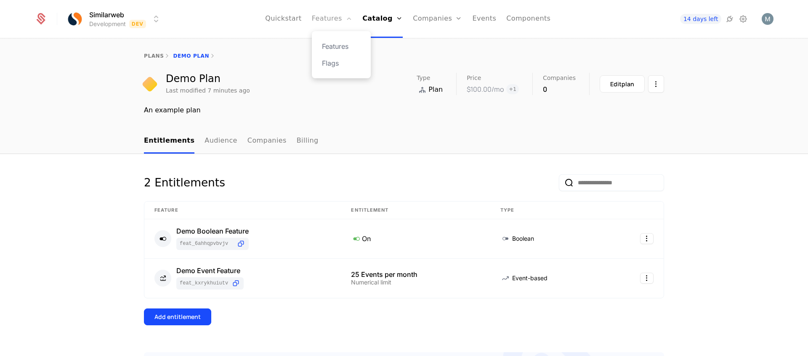
click at [339, 19] on link "Features" at bounding box center [332, 19] width 40 height 38
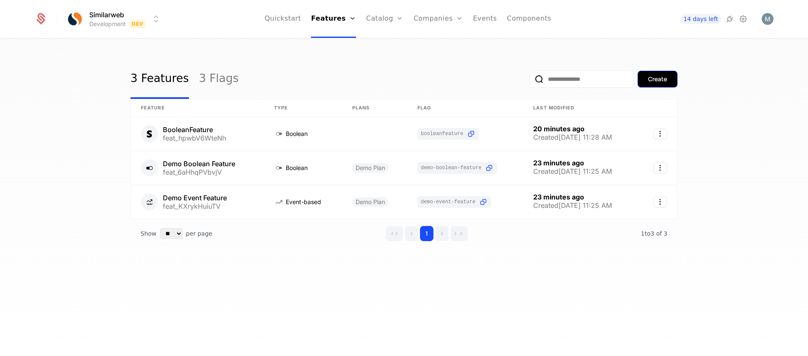
click at [646, 78] on button "Create" at bounding box center [657, 79] width 40 height 17
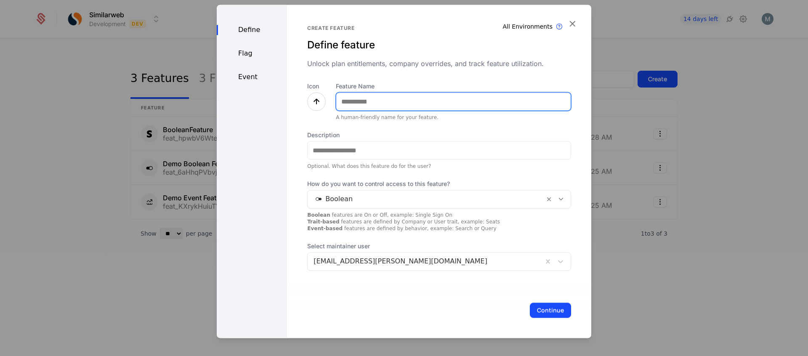
click at [339, 101] on input "Feature Name" at bounding box center [453, 102] width 234 height 18
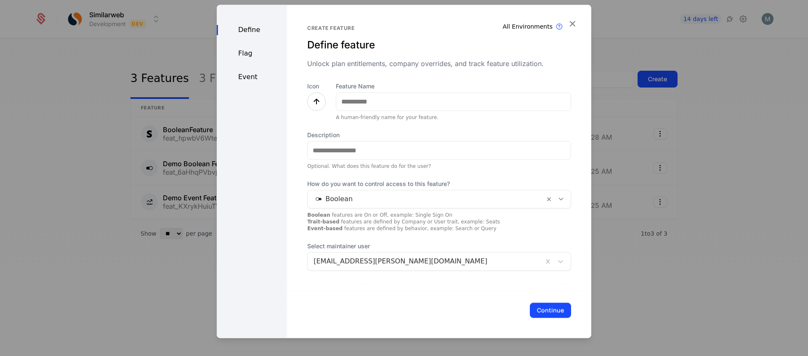
click at [289, 98] on div "Create feature Define feature Unlock plan entitlements, company overrides, and …" at bounding box center [439, 171] width 304 height 333
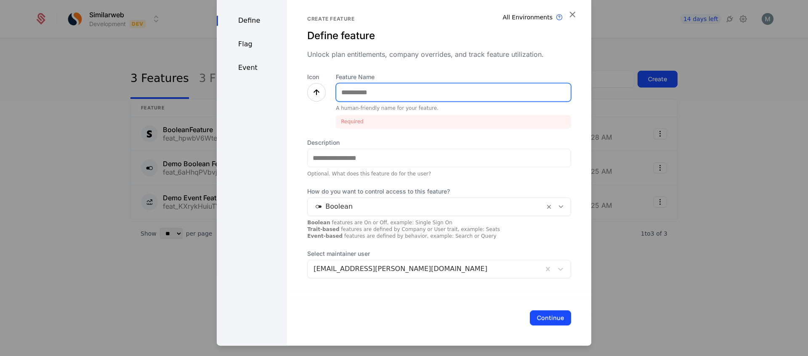
click at [358, 88] on input "Feature Name" at bounding box center [453, 92] width 234 height 18
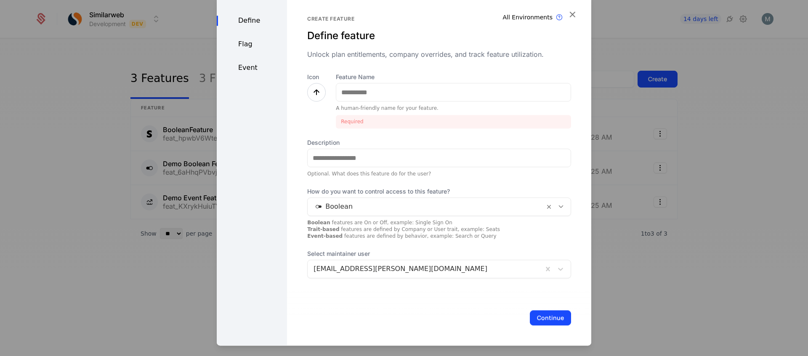
drag, startPoint x: 304, startPoint y: 122, endPoint x: 326, endPoint y: 130, distance: 22.9
click at [305, 122] on div "Create feature Define feature Unlock plan entitlements, company overrides, and …" at bounding box center [439, 170] width 304 height 350
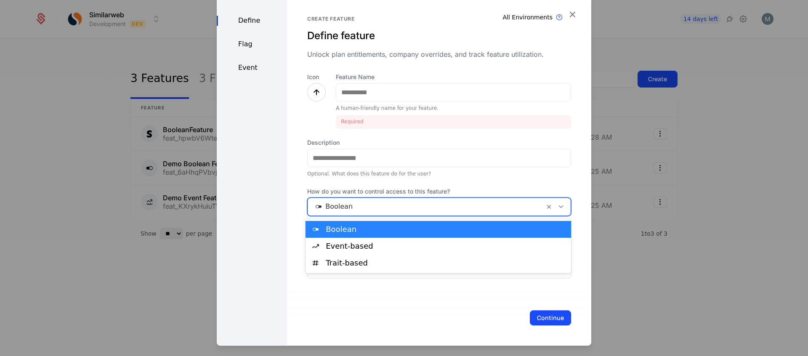
click at [370, 205] on div at bounding box center [425, 207] width 225 height 12
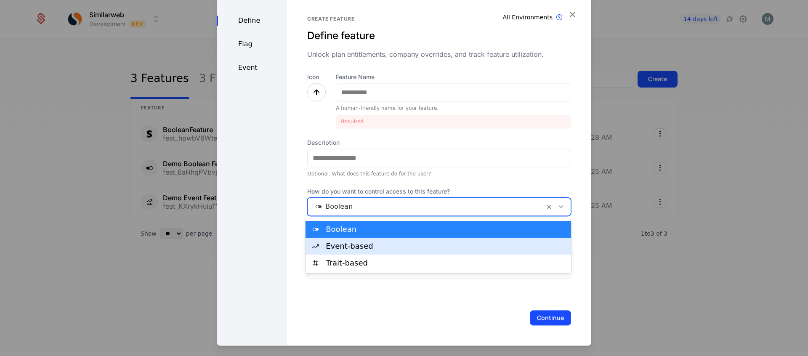
click at [356, 249] on div "Event-based" at bounding box center [446, 246] width 240 height 8
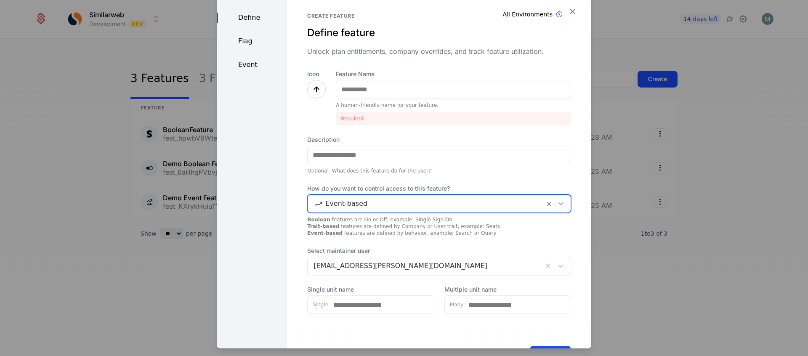
click at [351, 206] on div at bounding box center [425, 204] width 225 height 12
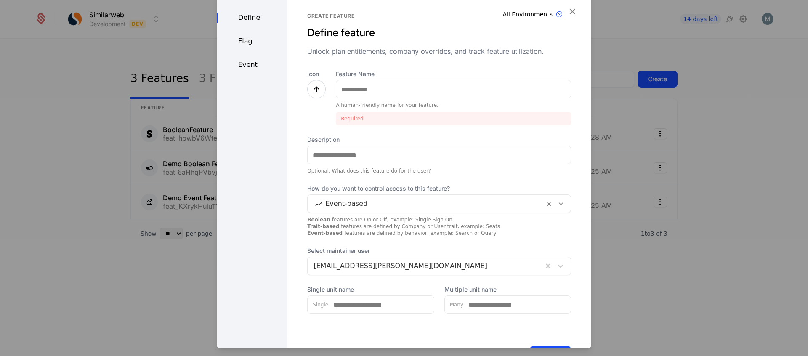
click at [263, 217] on div "Define Flag Event" at bounding box center [252, 186] width 70 height 389
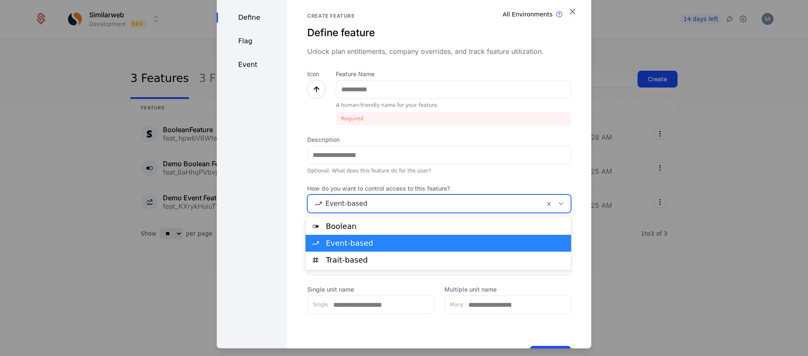
click at [378, 204] on div at bounding box center [425, 204] width 225 height 12
click at [555, 205] on div at bounding box center [561, 203] width 14 height 9
click at [561, 206] on icon at bounding box center [561, 204] width 8 height 8
click at [560, 206] on icon at bounding box center [561, 204] width 8 height 8
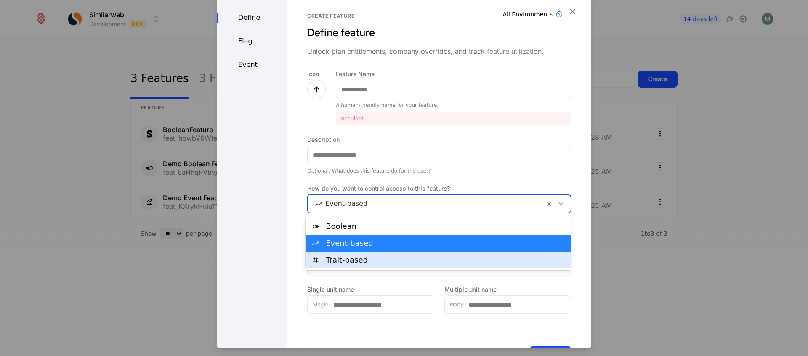
click at [388, 260] on div "Trait-based" at bounding box center [446, 260] width 240 height 8
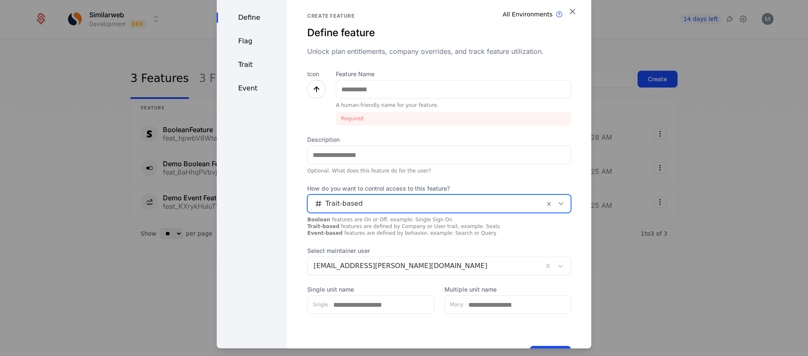
scroll to position [33, 0]
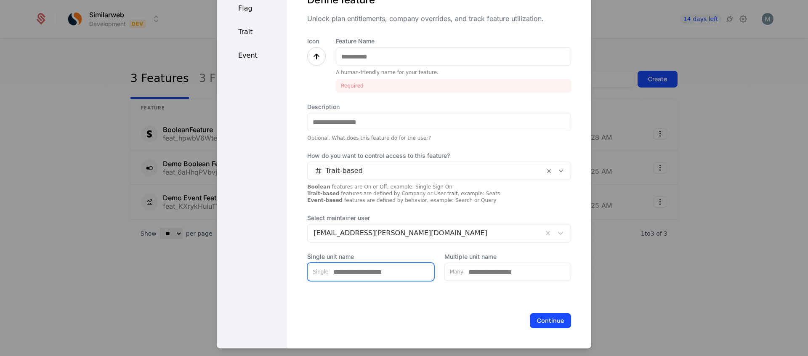
click at [364, 274] on input "Single unit name" at bounding box center [381, 272] width 106 height 18
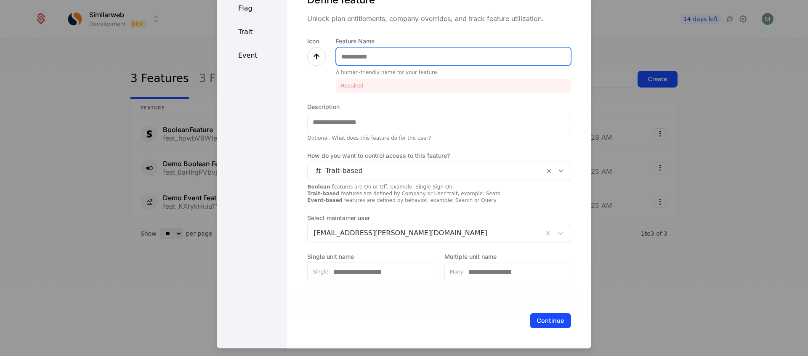
click at [347, 54] on input "Feature Name" at bounding box center [453, 57] width 234 height 18
click at [344, 53] on input "Feature Name" at bounding box center [453, 57] width 234 height 18
click at [282, 159] on div "Define Flag Trait Event" at bounding box center [252, 154] width 70 height 389
click at [324, 191] on strong "Trait-based" at bounding box center [323, 194] width 32 height 6
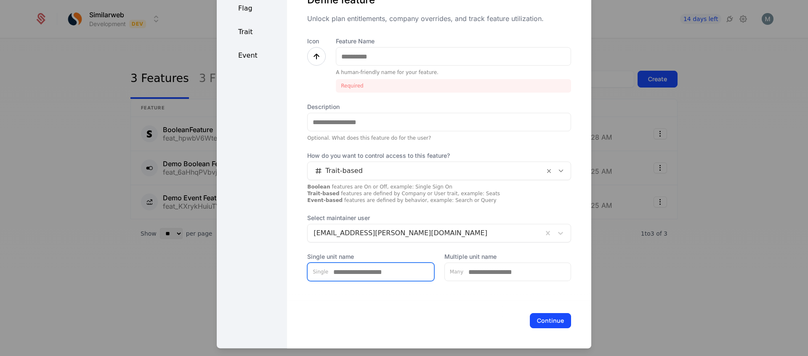
click at [340, 275] on input "Single unit name" at bounding box center [381, 272] width 106 height 18
type input "*"
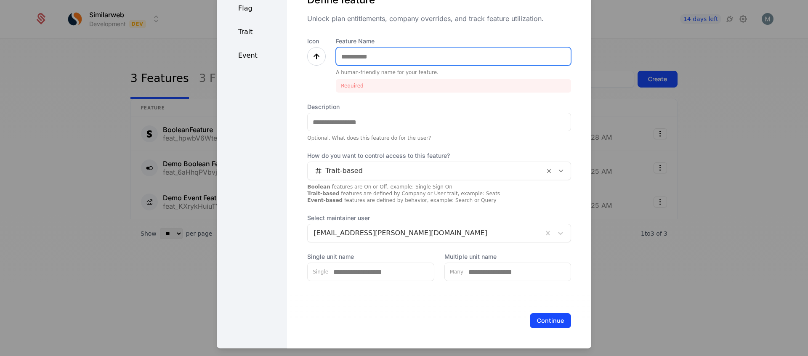
click at [359, 55] on input "Feature Name" at bounding box center [453, 57] width 234 height 18
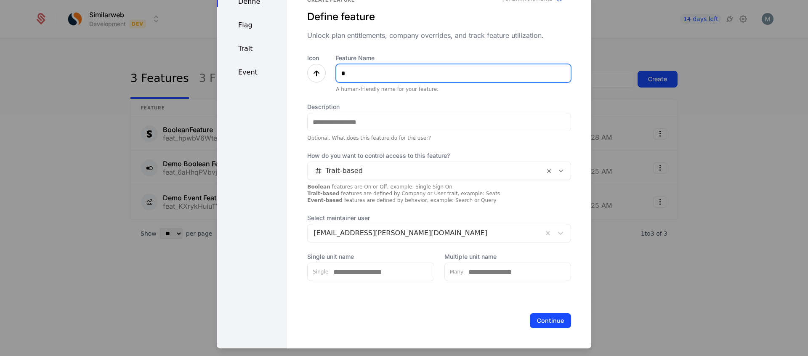
scroll to position [16, 0]
type input "****"
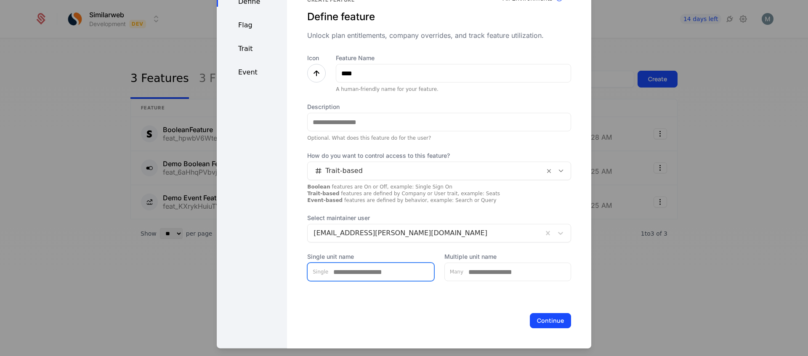
click at [351, 275] on input "Single unit name" at bounding box center [381, 272] width 106 height 18
type input "****"
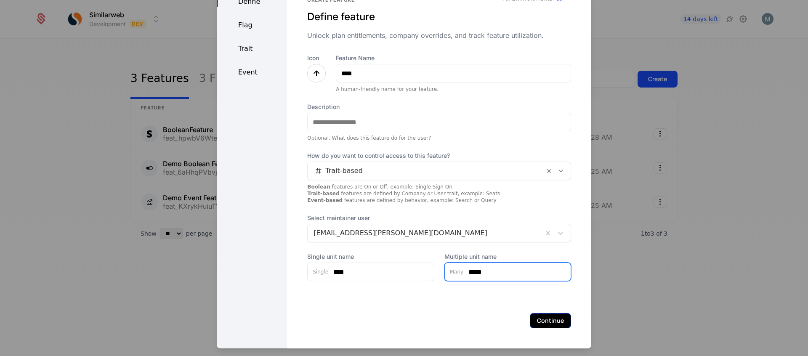
type input "*****"
click at [551, 317] on button "Continue" at bounding box center [550, 320] width 41 height 15
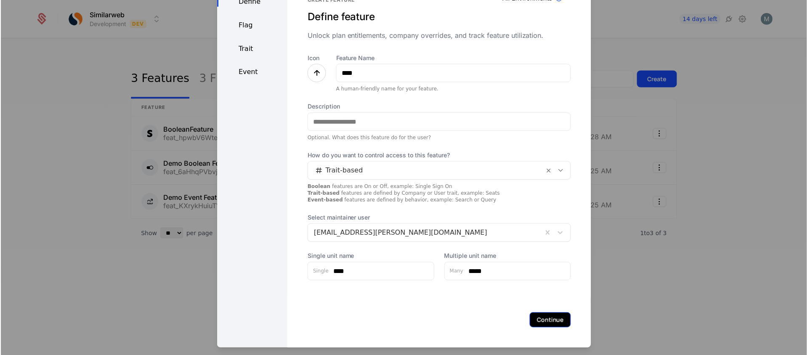
scroll to position [0, 0]
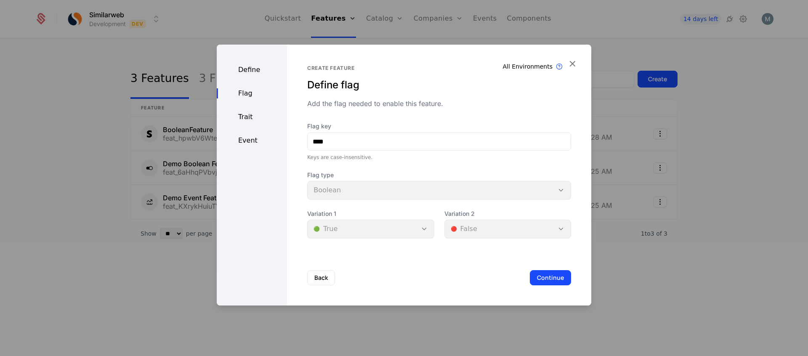
drag, startPoint x: 375, startPoint y: 225, endPoint x: 399, endPoint y: 225, distance: 24.0
click at [377, 225] on div "Variation 1 🟢 True" at bounding box center [370, 224] width 127 height 29
click at [424, 228] on div "Variation 1 🟢 True" at bounding box center [370, 224] width 127 height 29
click at [556, 230] on div "Variation 2 🔴 False" at bounding box center [507, 224] width 127 height 29
click at [405, 196] on div "Flag type Boolean" at bounding box center [439, 185] width 264 height 29
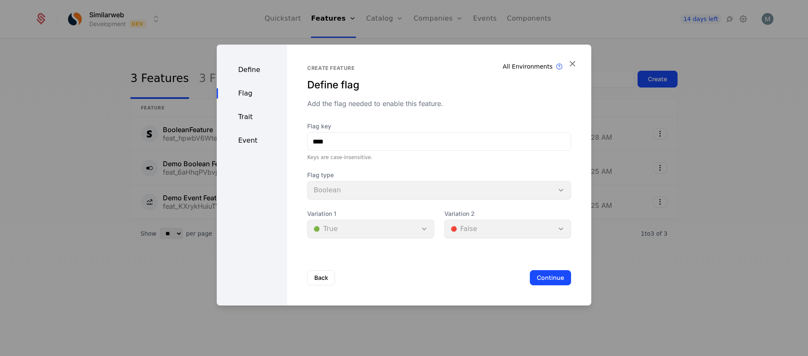
click at [560, 191] on div "Flag type Boolean" at bounding box center [439, 185] width 264 height 29
click at [321, 191] on div "Flag type Boolean" at bounding box center [439, 185] width 264 height 29
click at [321, 190] on div "Flag type Boolean" at bounding box center [439, 185] width 264 height 29
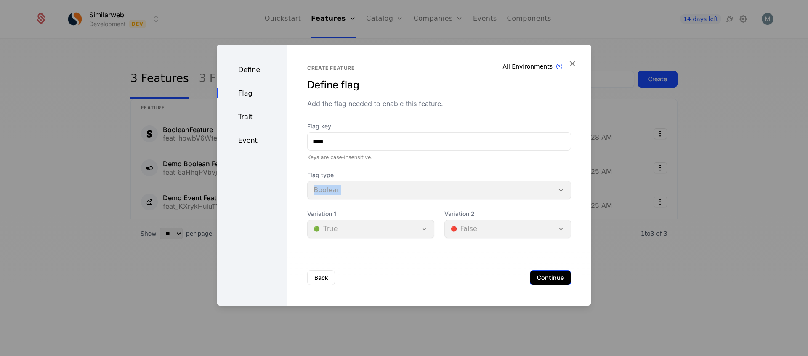
click at [555, 276] on button "Continue" at bounding box center [550, 277] width 41 height 15
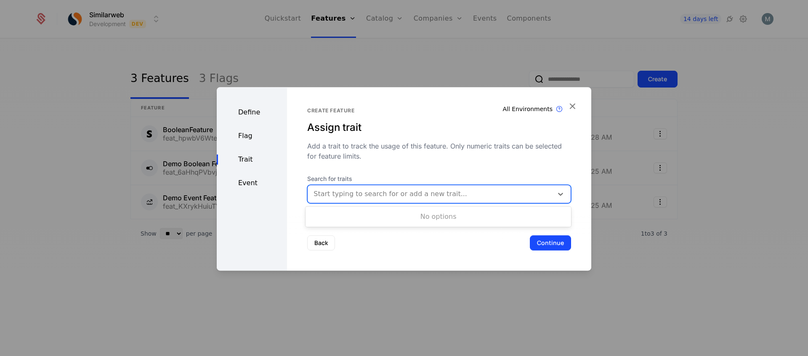
click at [364, 194] on div at bounding box center [429, 194] width 233 height 12
click at [399, 217] on div "No options" at bounding box center [437, 216] width 265 height 17
click at [464, 139] on div "Create feature Assign trait Add a trait to track the usage of this feature. Onl…" at bounding box center [439, 134] width 264 height 54
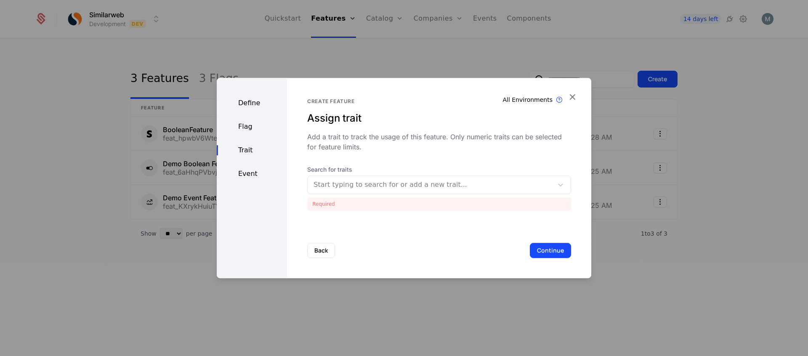
click at [449, 136] on div "Add a trait to track the usage of this feature. Only numeric traits can be sele…" at bounding box center [439, 142] width 264 height 20
drag, startPoint x: 378, startPoint y: 135, endPoint x: 384, endPoint y: 137, distance: 6.0
click at [379, 135] on div "Add a trait to track the usage of this feature. Only numeric traits can be sele…" at bounding box center [439, 142] width 264 height 20
click at [548, 247] on button "Continue" at bounding box center [550, 250] width 41 height 15
drag, startPoint x: 321, startPoint y: 256, endPoint x: 326, endPoint y: 249, distance: 8.4
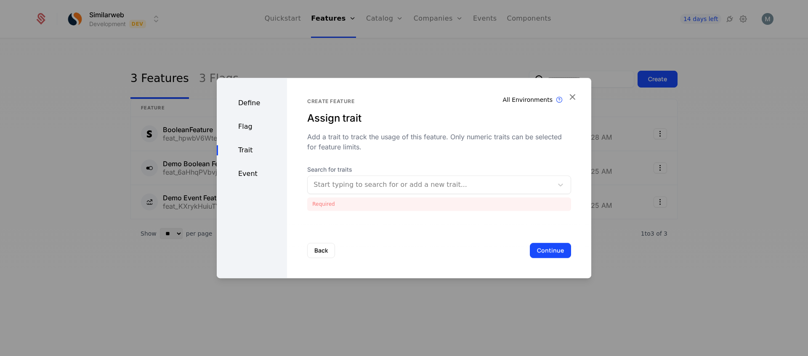
click at [321, 256] on button "Back" at bounding box center [321, 250] width 28 height 15
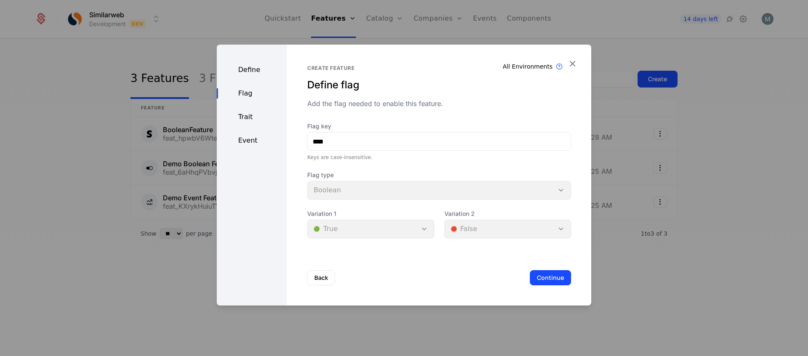
click at [242, 93] on div "Flag" at bounding box center [252, 93] width 70 height 10
click at [411, 235] on div "Variation 1 🟢 True" at bounding box center [370, 224] width 127 height 29
click at [424, 229] on div "Variation 1 🟢 True" at bounding box center [370, 224] width 127 height 29
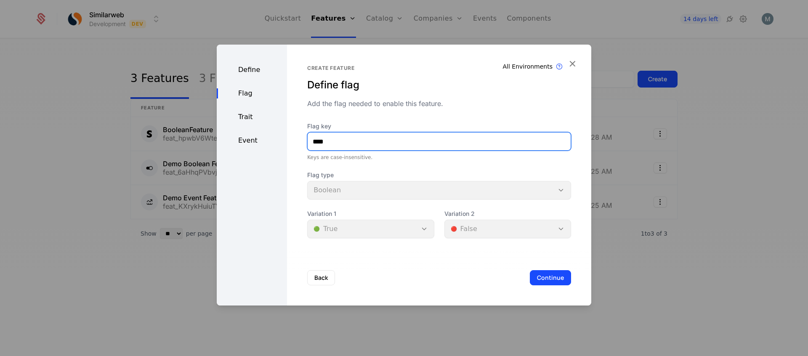
click at [347, 143] on input "****" at bounding box center [439, 142] width 263 height 18
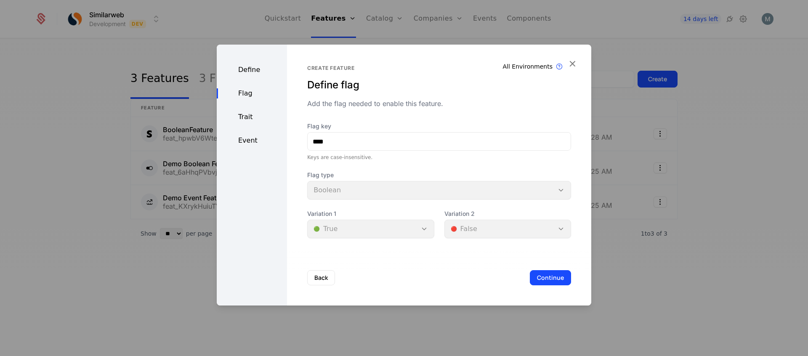
click at [358, 188] on div "Flag type Boolean" at bounding box center [439, 185] width 264 height 29
click at [247, 96] on div "Flag" at bounding box center [252, 93] width 70 height 10
click at [245, 122] on div "Define Flag Trait Event" at bounding box center [252, 175] width 70 height 261
click at [250, 118] on div "Trait" at bounding box center [252, 117] width 70 height 10
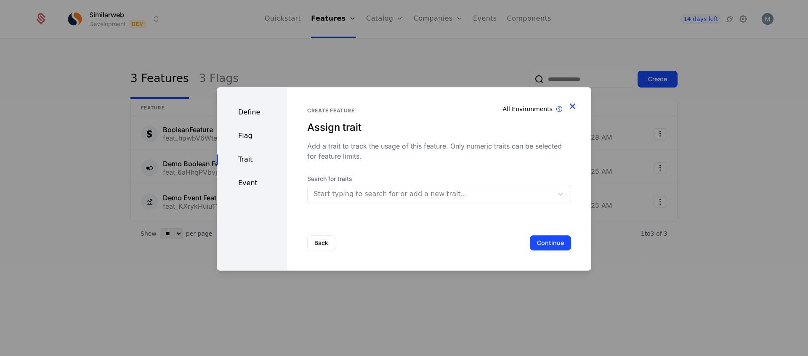
click at [572, 106] on icon "button" at bounding box center [572, 106] width 11 height 11
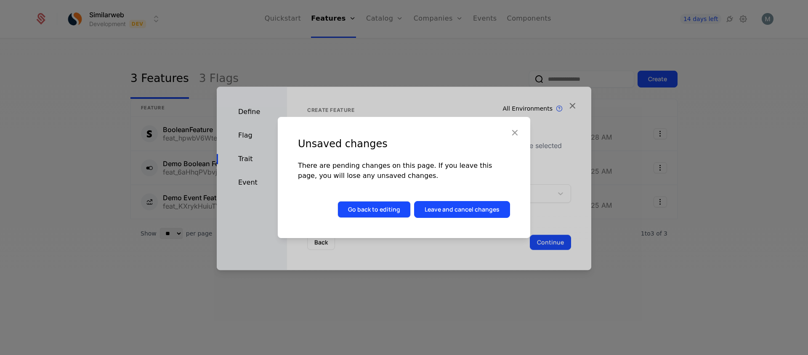
click at [403, 211] on button "Go back to editing" at bounding box center [373, 209] width 73 height 17
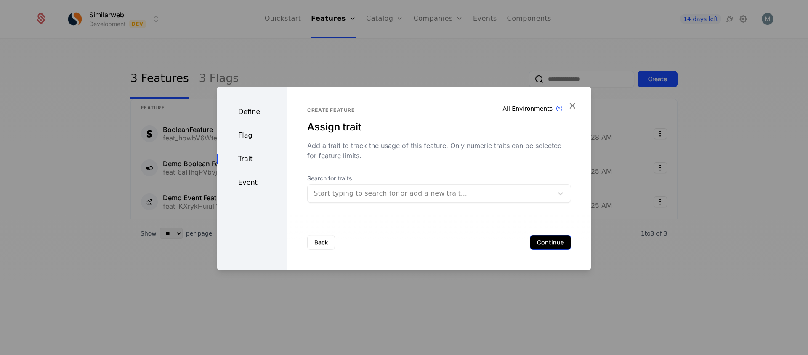
click at [552, 244] on button "Continue" at bounding box center [550, 242] width 41 height 15
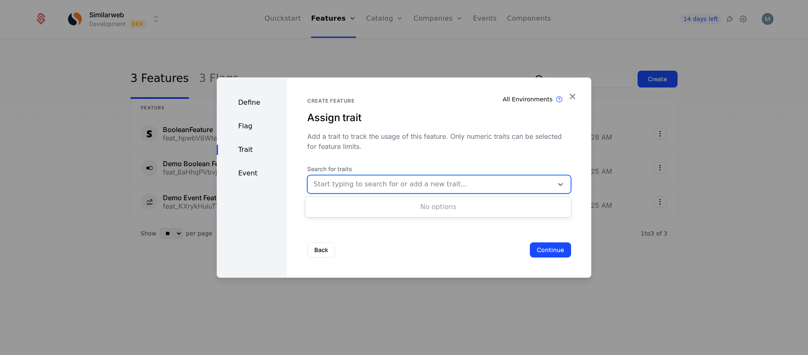
click at [402, 186] on div at bounding box center [429, 184] width 233 height 12
click at [564, 186] on div at bounding box center [560, 184] width 15 height 10
click at [560, 184] on icon at bounding box center [560, 184] width 8 height 8
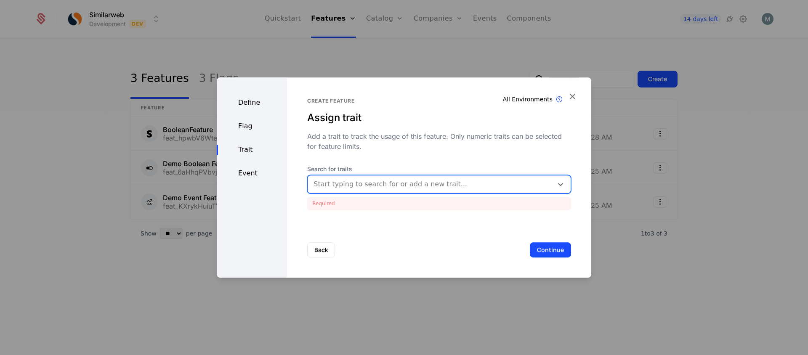
click at [435, 186] on div at bounding box center [429, 184] width 233 height 12
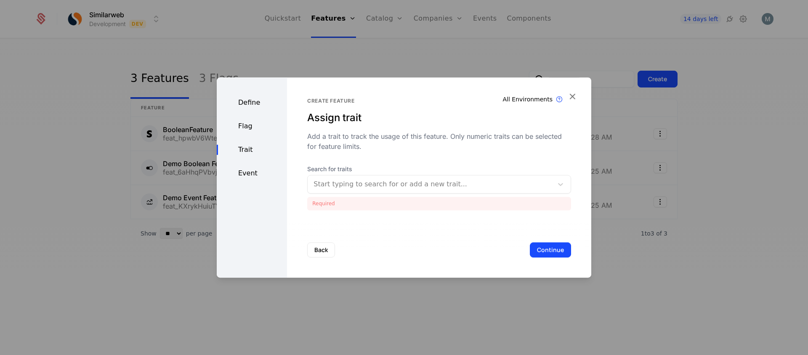
click at [255, 103] on div "Define" at bounding box center [252, 103] width 70 height 10
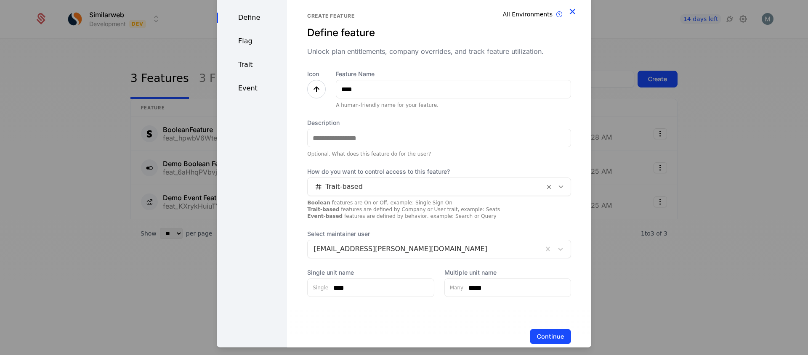
click at [572, 8] on icon "button" at bounding box center [572, 11] width 11 height 11
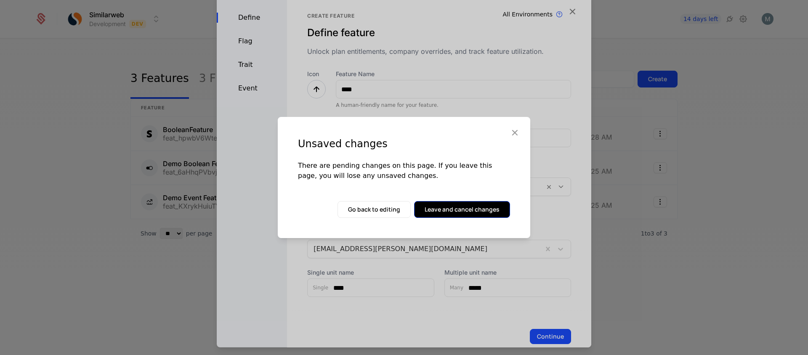
click at [446, 206] on button "Leave and cancel changes" at bounding box center [462, 209] width 96 height 17
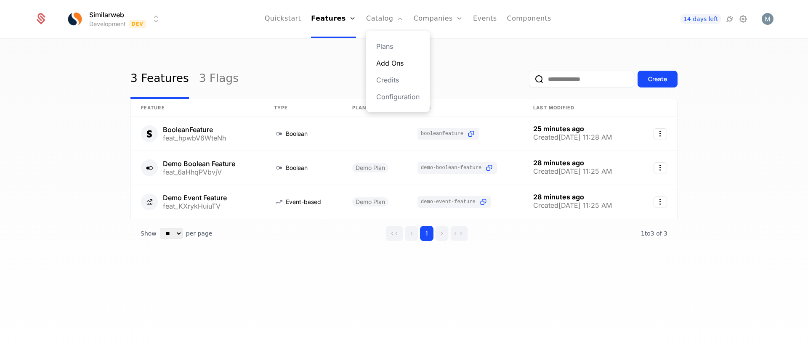
click at [395, 66] on link "Add Ons" at bounding box center [397, 63] width 43 height 10
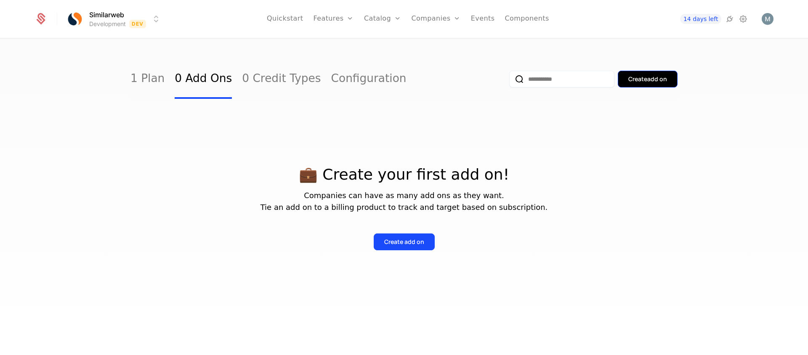
click at [639, 77] on div "Create add on" at bounding box center [647, 79] width 39 height 8
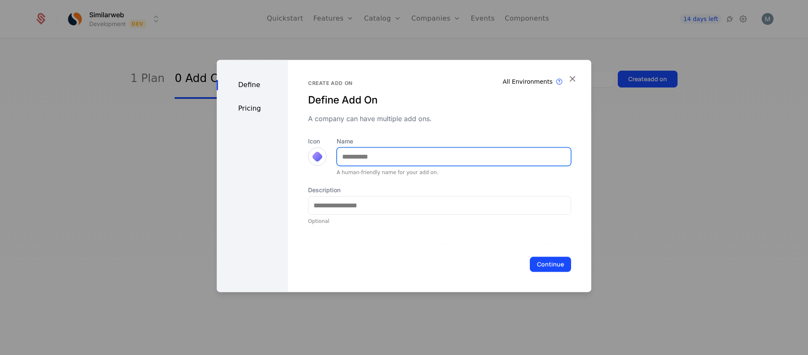
click at [364, 159] on input "Name" at bounding box center [453, 157] width 233 height 18
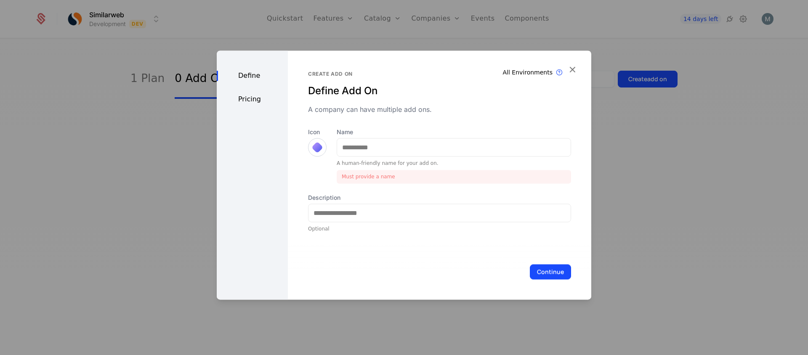
click at [390, 134] on div "All Environments Add On exist in all environments Create add on Define Add On A…" at bounding box center [439, 152] width 263 height 162
